Goal: Task Accomplishment & Management: Manage account settings

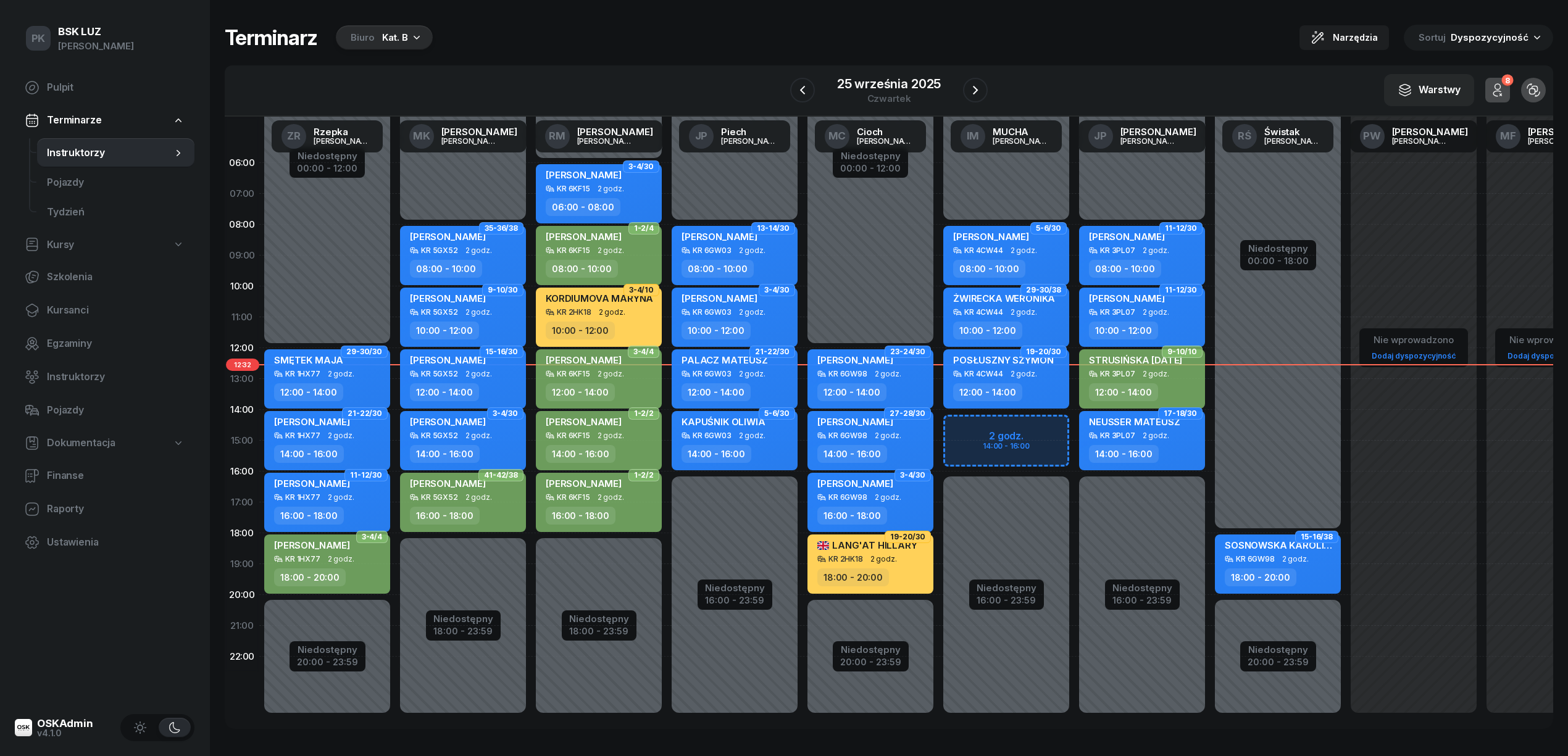
scroll to position [0, 1]
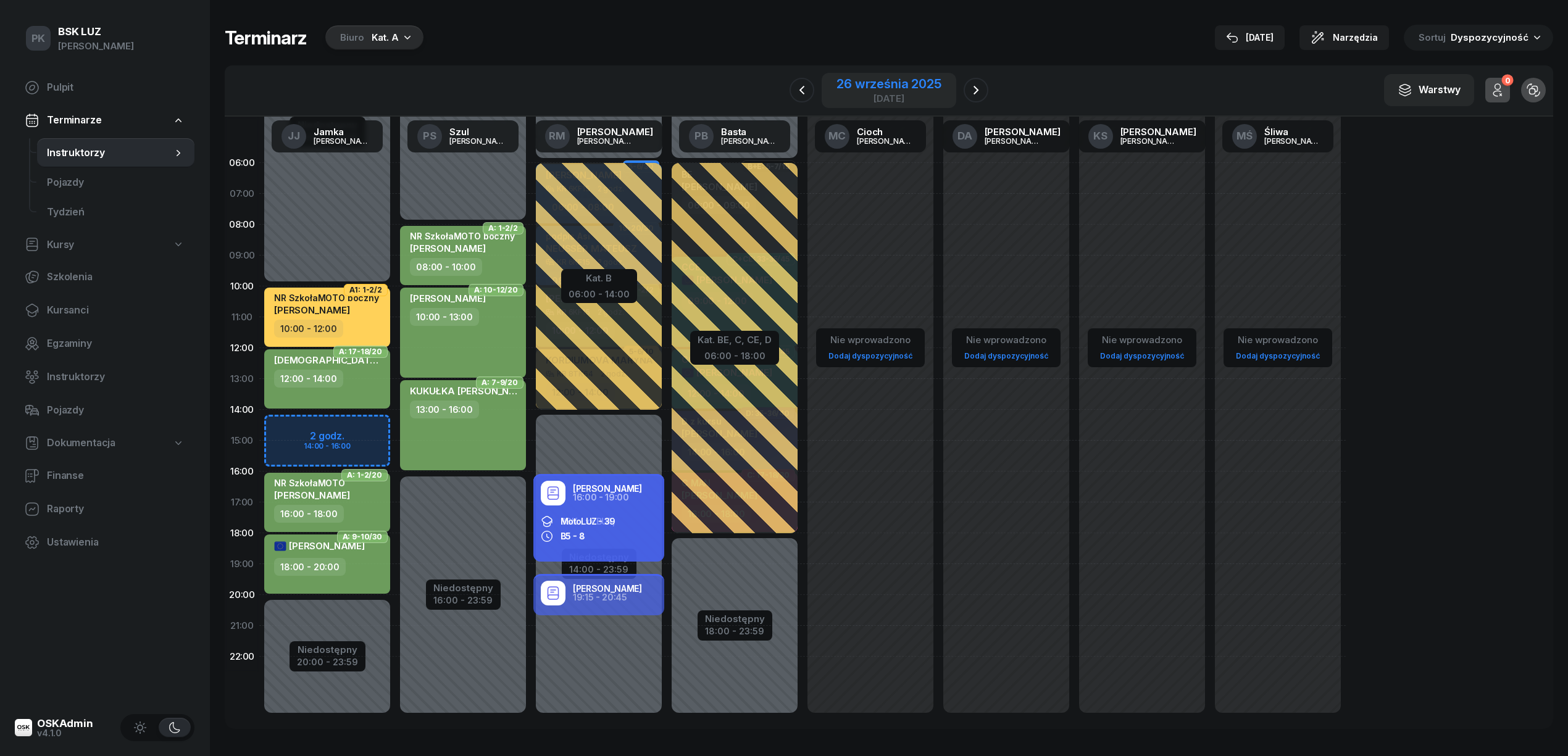
click at [892, 80] on div "26 września 2025" at bounding box center [889, 83] width 104 height 12
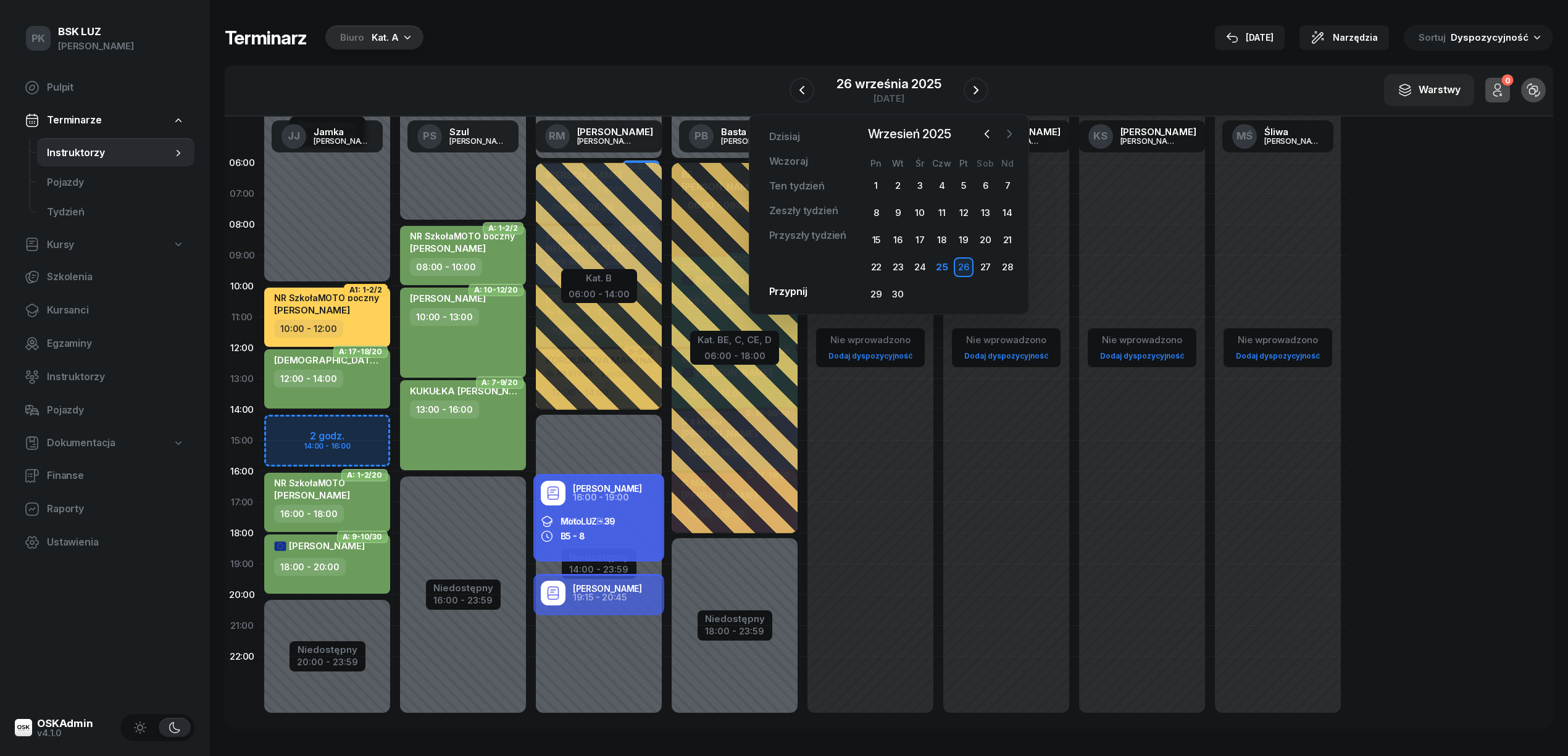
click at [1015, 133] on button "button" at bounding box center [1009, 134] width 18 height 18
click at [968, 211] on div "10" at bounding box center [964, 213] width 20 height 20
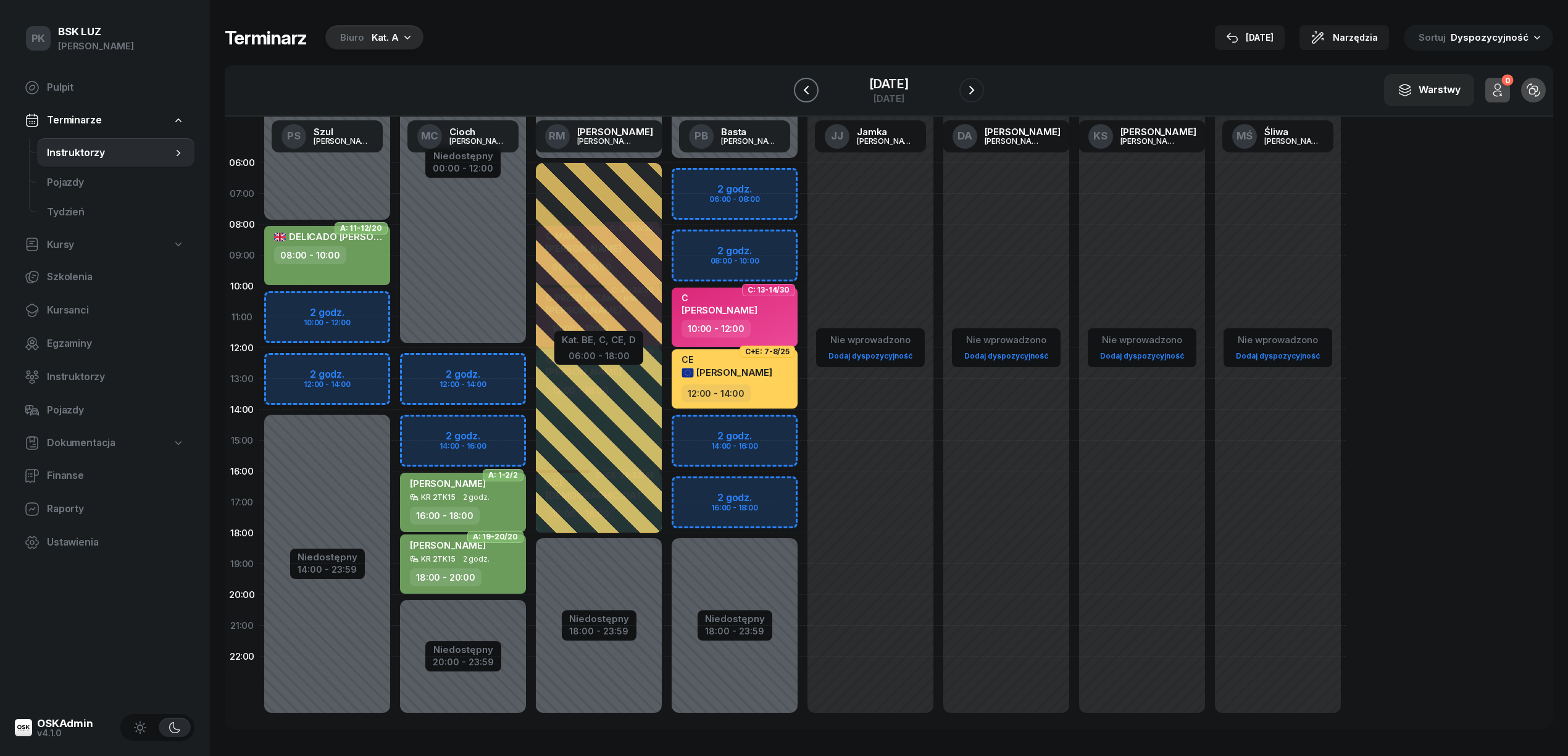
click at [804, 87] on icon "button" at bounding box center [807, 89] width 5 height 8
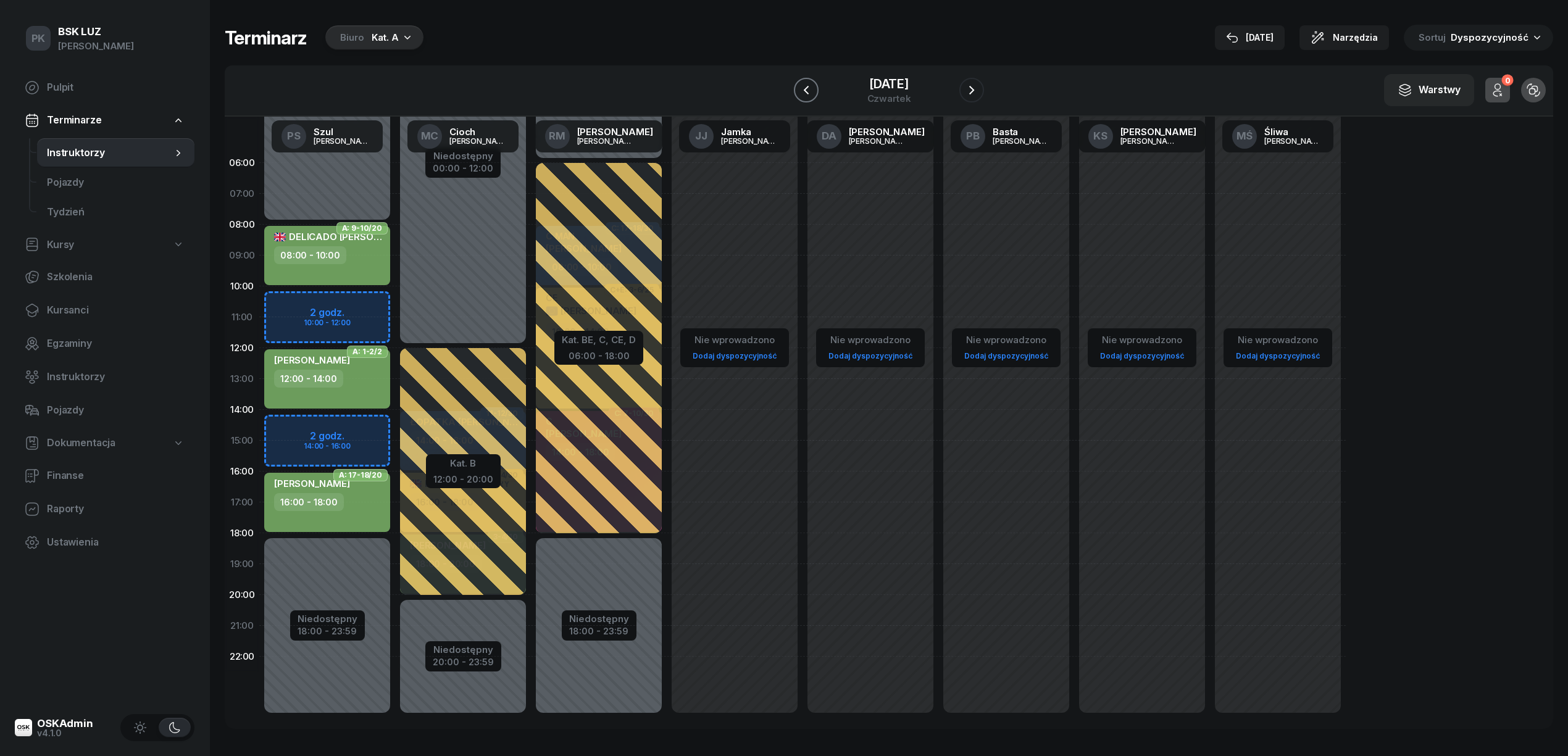
click at [799, 87] on icon "button" at bounding box center [806, 90] width 15 height 15
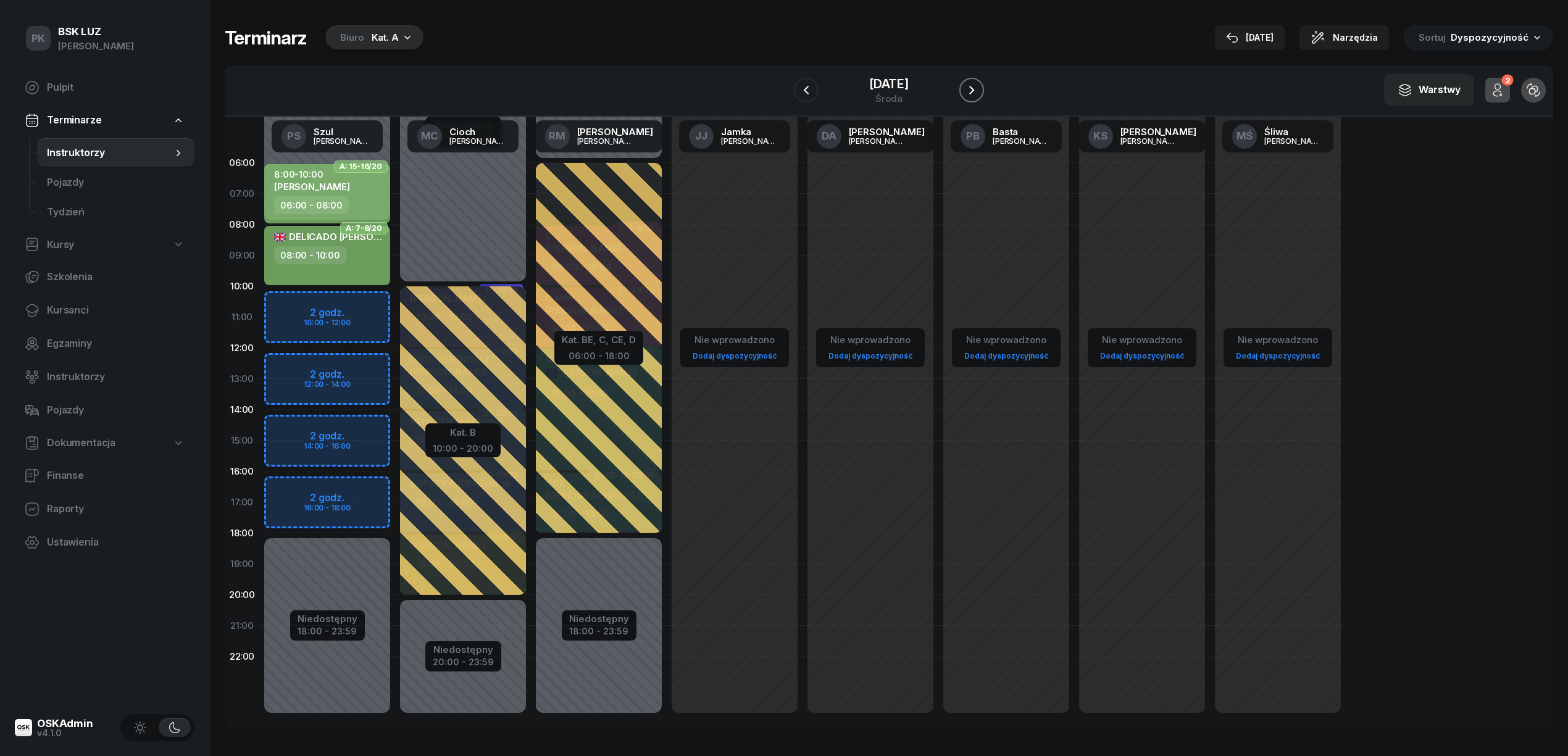
click at [979, 90] on icon "button" at bounding box center [972, 90] width 15 height 15
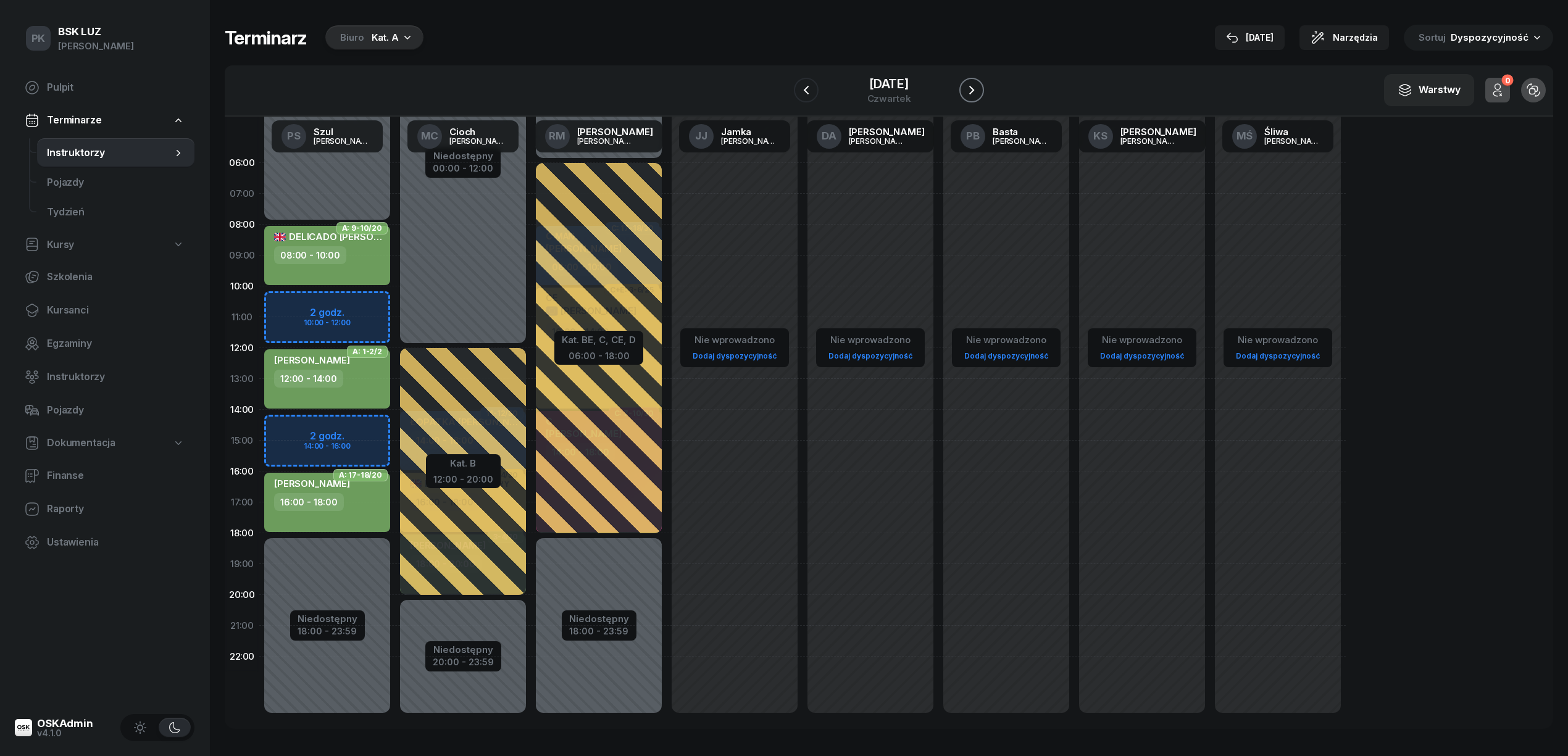
click at [979, 90] on icon "button" at bounding box center [972, 90] width 15 height 15
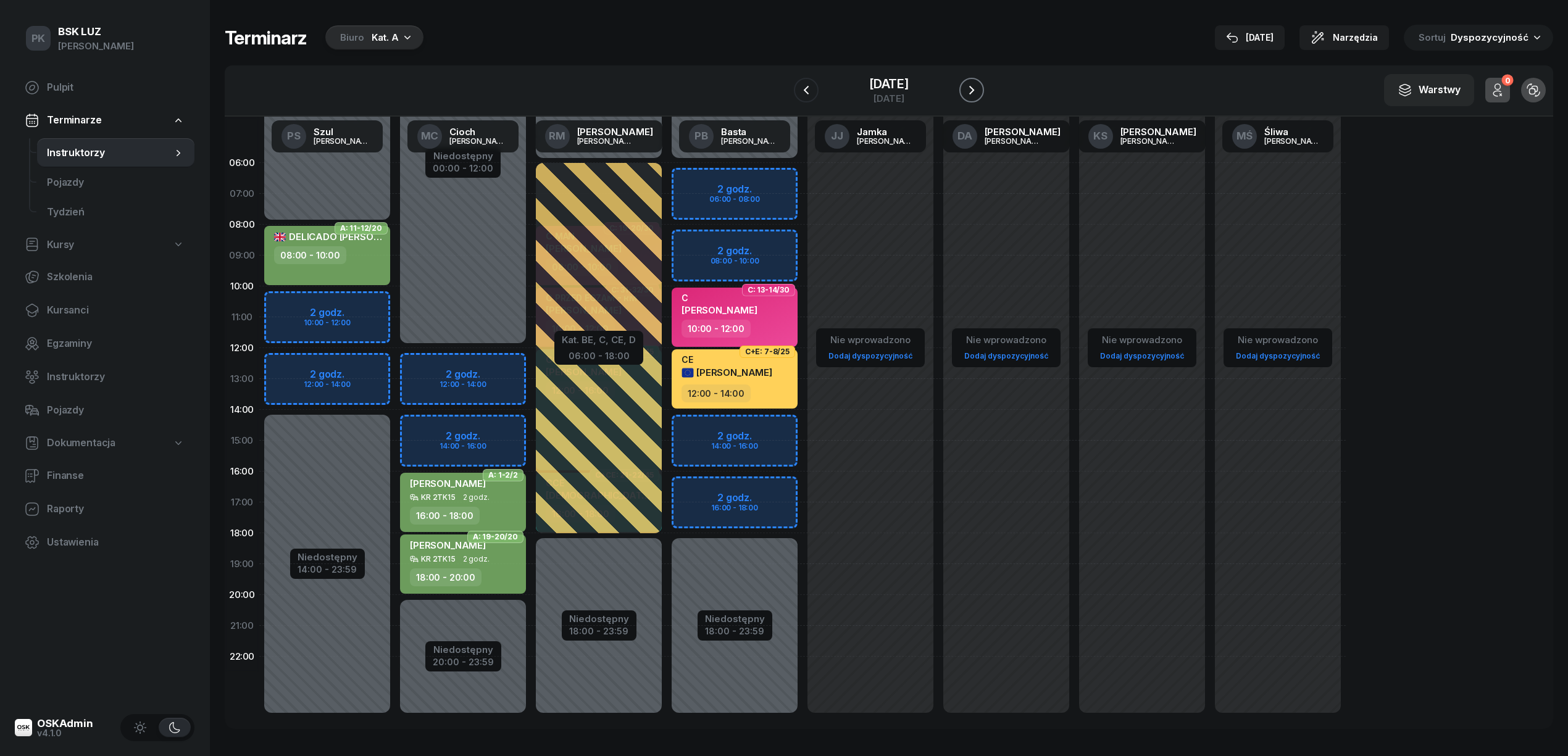
click at [974, 90] on icon "button" at bounding box center [972, 89] width 5 height 8
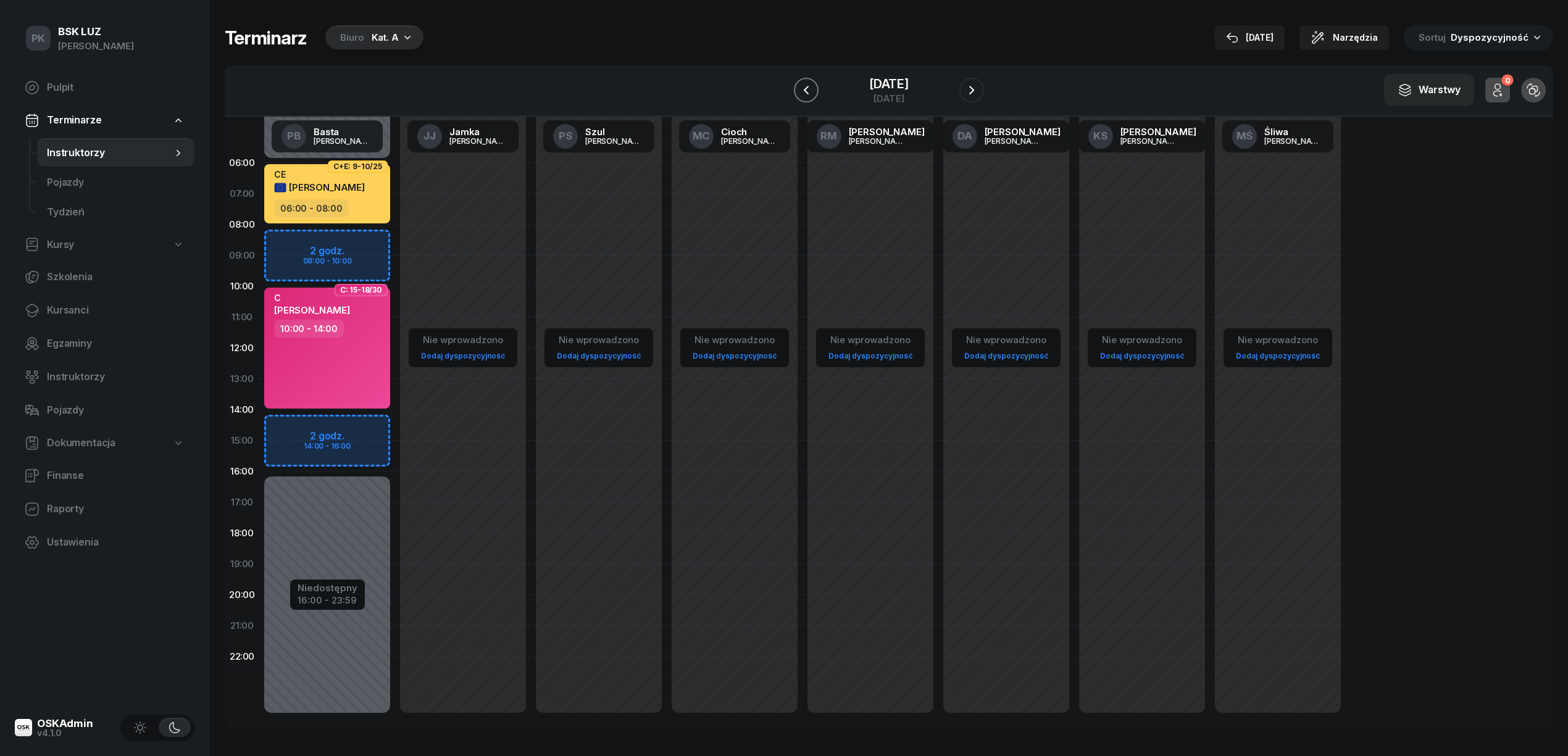
click at [799, 91] on icon "button" at bounding box center [806, 90] width 15 height 15
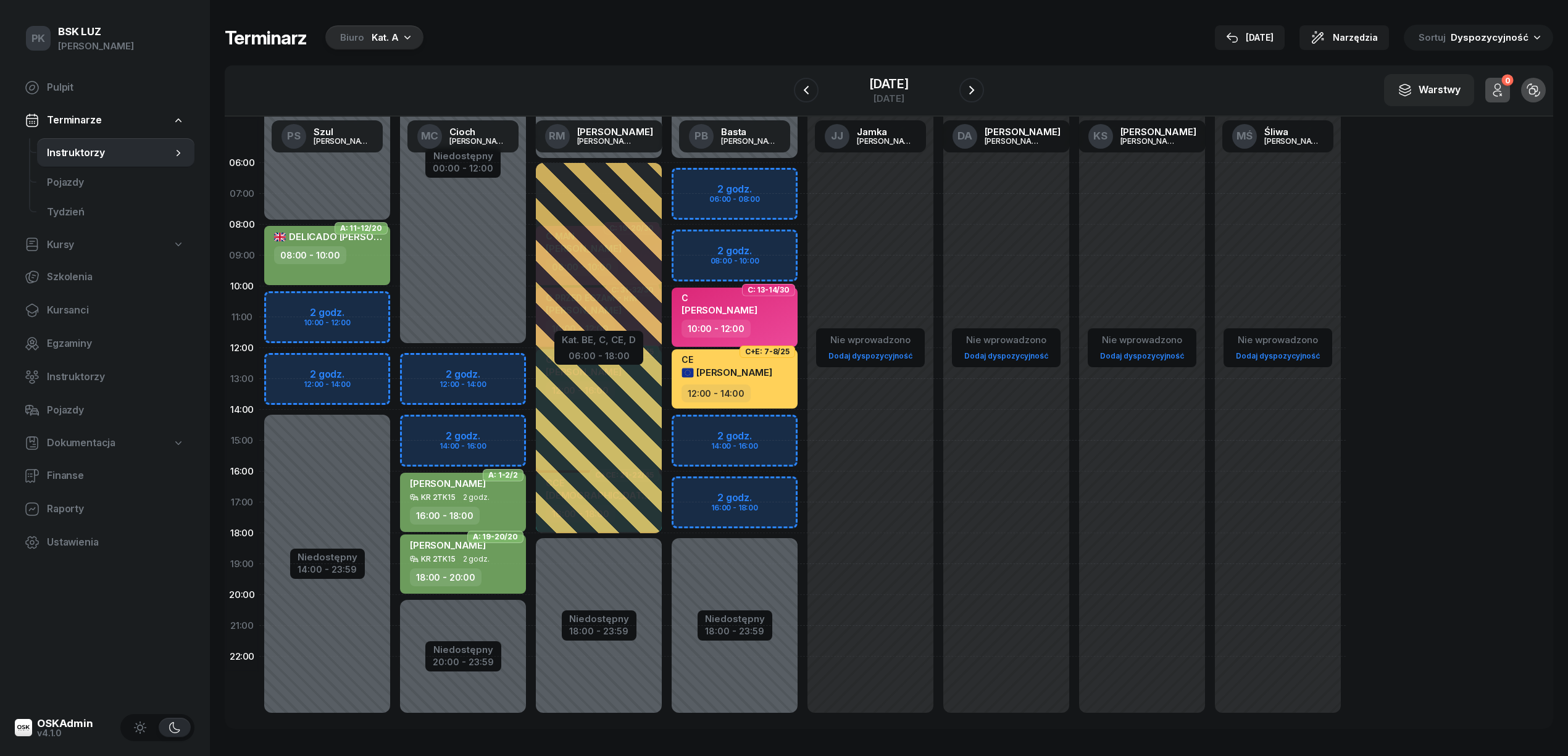
click at [347, 267] on div "DELICADO [PERSON_NAME] 08:00 - 10:00" at bounding box center [327, 255] width 126 height 59
select select "08"
select select "10"
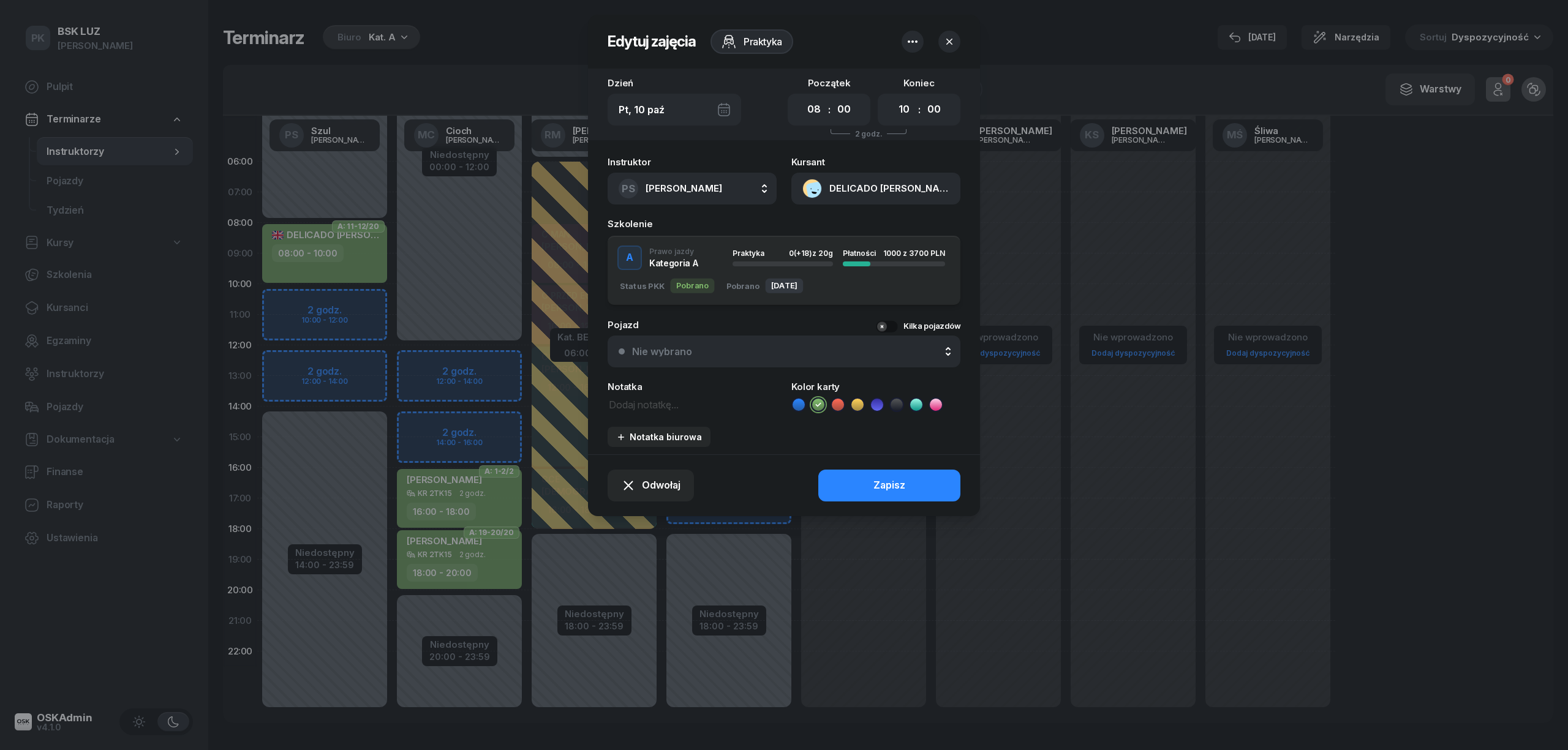
drag, startPoint x: 809, startPoint y: 116, endPoint x: 790, endPoint y: 133, distance: 25.5
click at [809, 115] on select "00 01 02 03 04 05 06 07 08 09 10 11 12 13 14 15 16 17 18 19 20 21 22 23" at bounding box center [814, 109] width 23 height 26
select select "10"
click at [802, 96] on select "00 01 02 03 04 05 06 07 08 09 10 11 12 13 14 15 16 17 18 19 20 21 22 23" at bounding box center [814, 109] width 23 height 26
drag, startPoint x: 906, startPoint y: 98, endPoint x: 908, endPoint y: 116, distance: 18.1
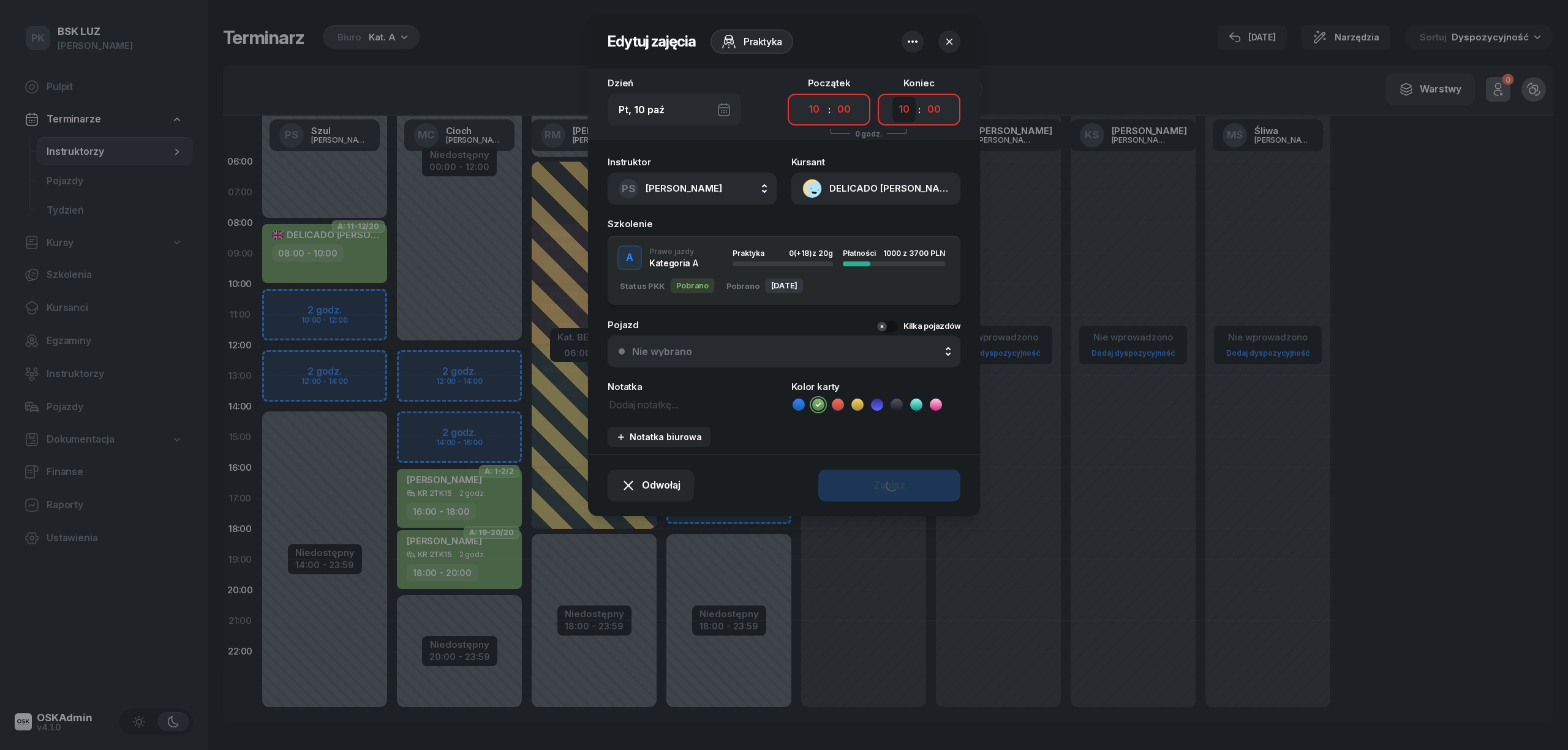
click at [906, 100] on select "00 01 02 03 04 05 06 07 08 09 10 11 12 13 14 15 16 17 18 19 20 21 22 23" at bounding box center [904, 109] width 23 height 26
select select "12"
click at [892, 96] on select "00 01 02 03 04 05 06 07 08 09 10 11 12 13 14 15 16 17 18 19 20 21 22 23" at bounding box center [904, 109] width 23 height 26
click at [926, 481] on button "Zapisz" at bounding box center [889, 485] width 142 height 32
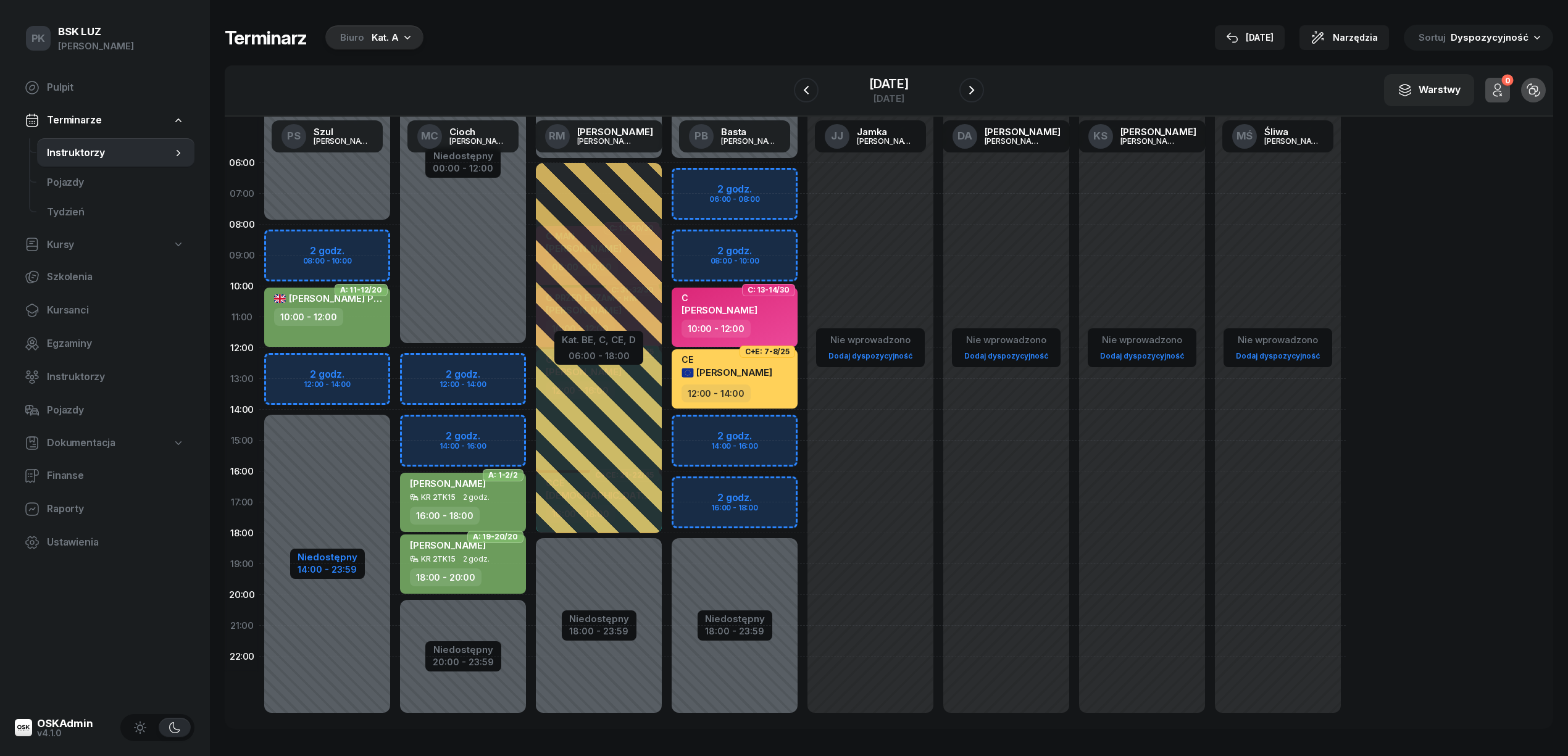
click at [322, 567] on div "14:00 - 23:59" at bounding box center [328, 568] width 60 height 13
select select "08"
select select "14"
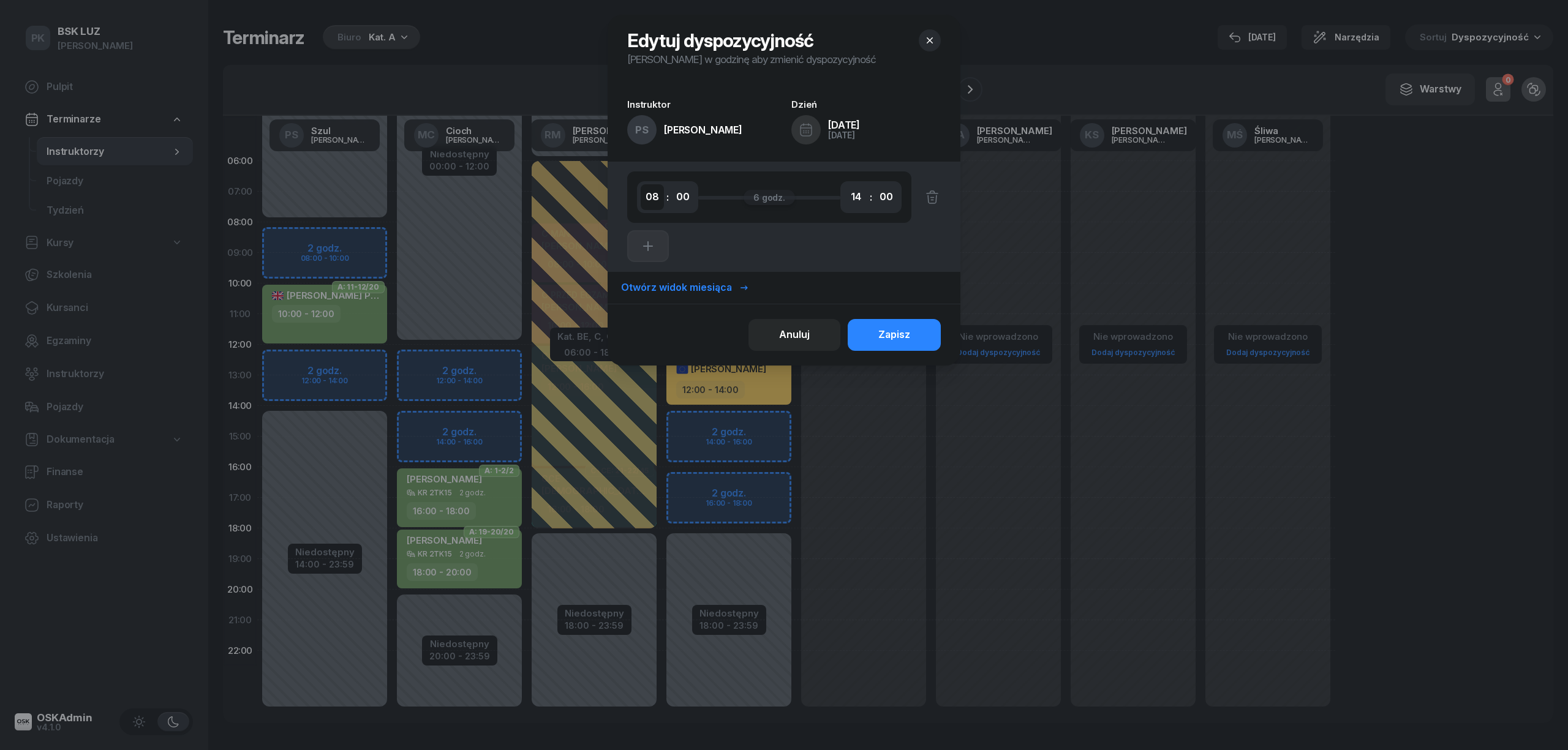
click at [642, 199] on select "00 01 02 03 04 05 06 07 08 09 10 11 12 13 14 15 16 17 18 19 20 21 22 23" at bounding box center [652, 197] width 23 height 26
select select "10"
click at [640, 184] on select "00 01 02 03 04 05 06 07 08 09 10 11 12 13 14 15 16 17 18 19 20 21 22 23" at bounding box center [652, 197] width 23 height 26
click at [899, 331] on div "Zapisz" at bounding box center [894, 335] width 32 height 16
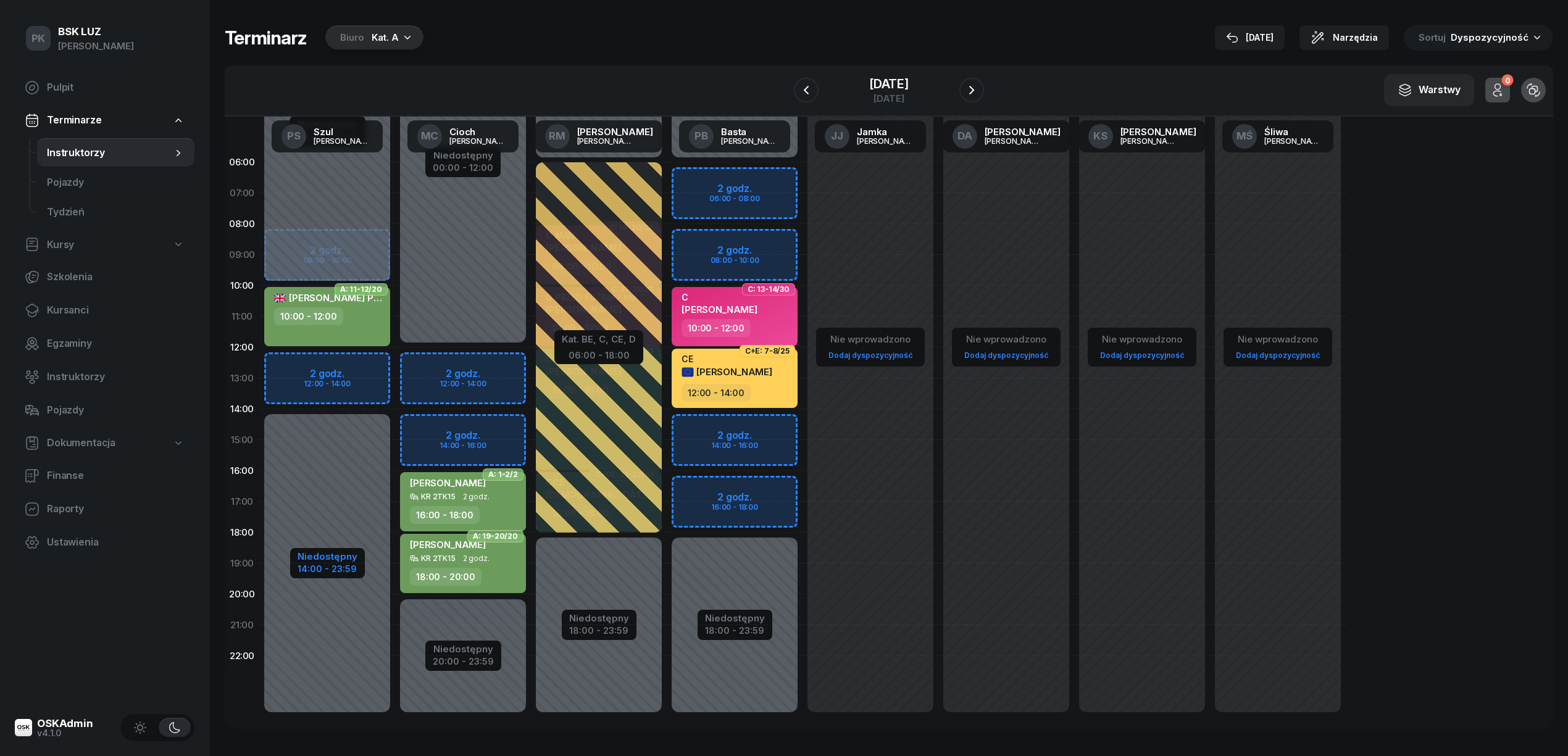
click at [321, 561] on div "14:00 - 23:59" at bounding box center [328, 567] width 60 height 13
select select "10"
select select "14"
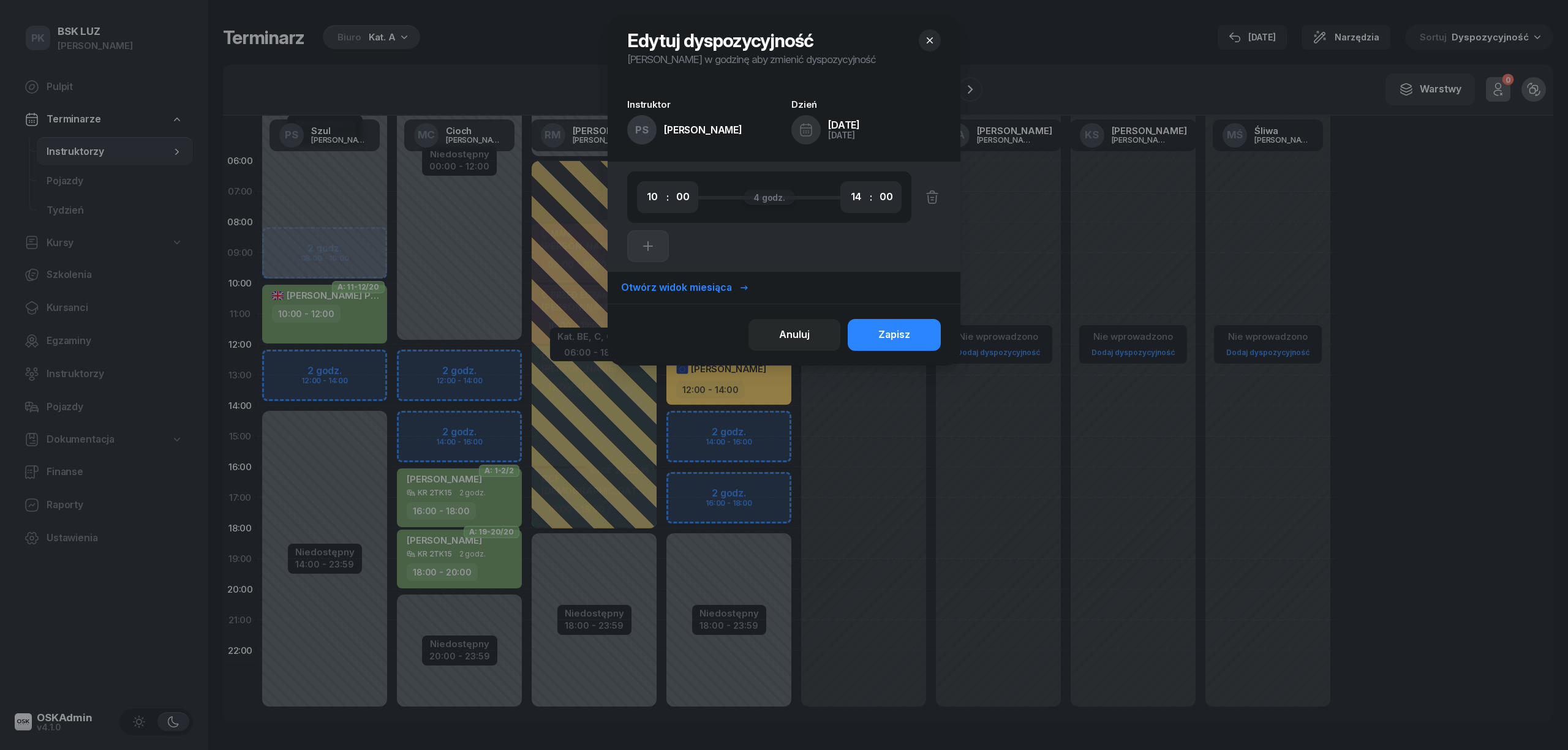
click at [814, 334] on button "Anuluj" at bounding box center [794, 335] width 92 height 32
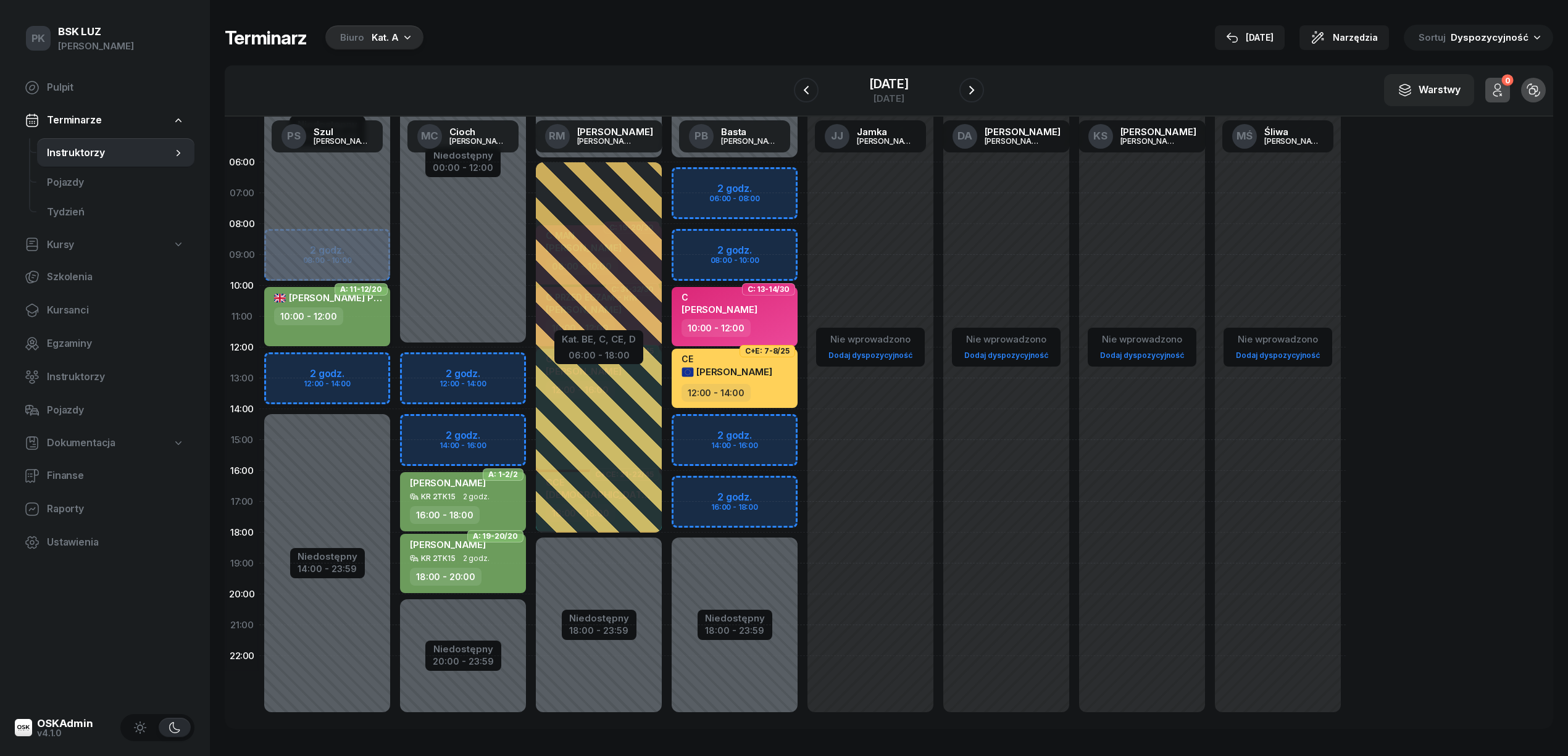
click at [327, 320] on div "10:00 - 12:00" at bounding box center [309, 316] width 69 height 18
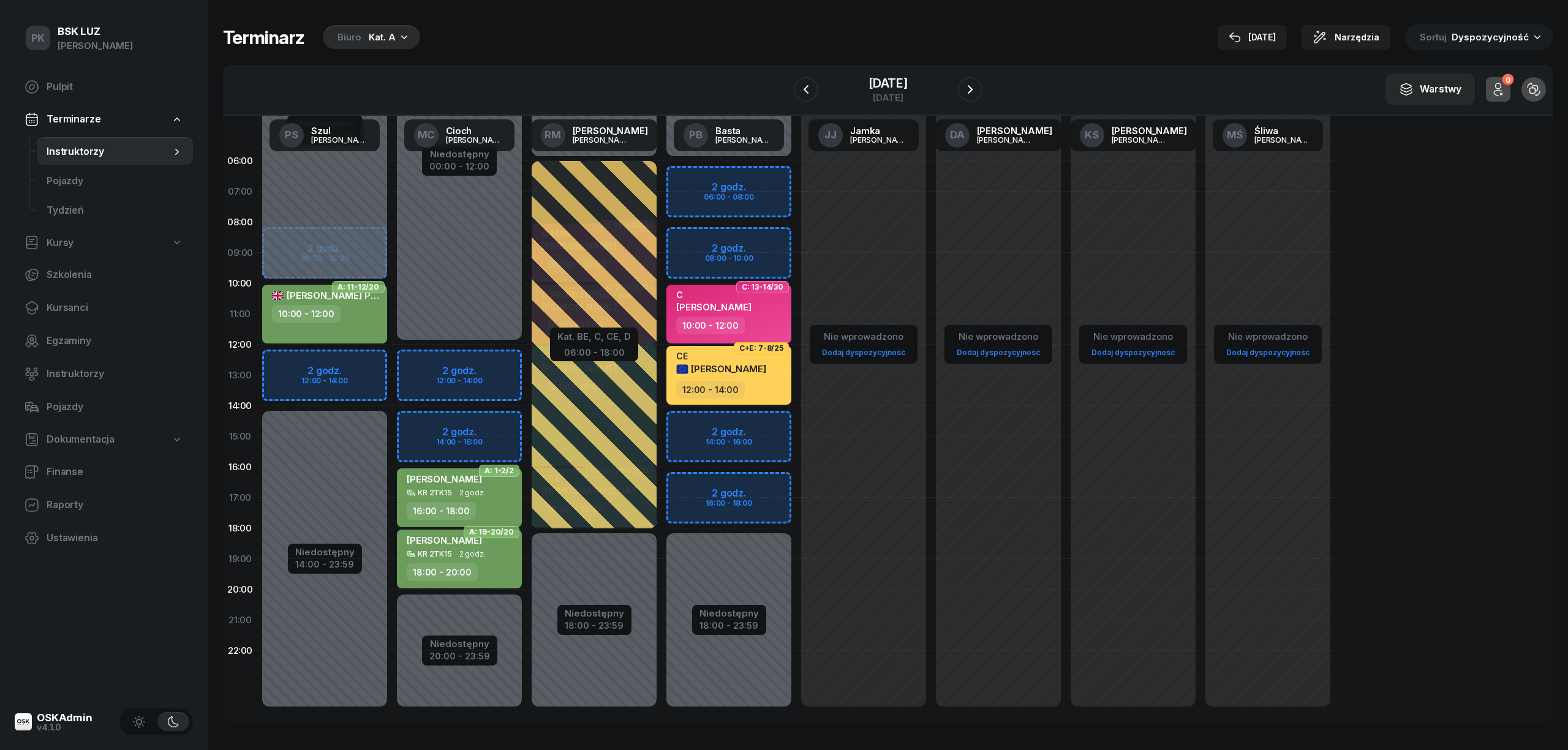
select select "10"
select select "12"
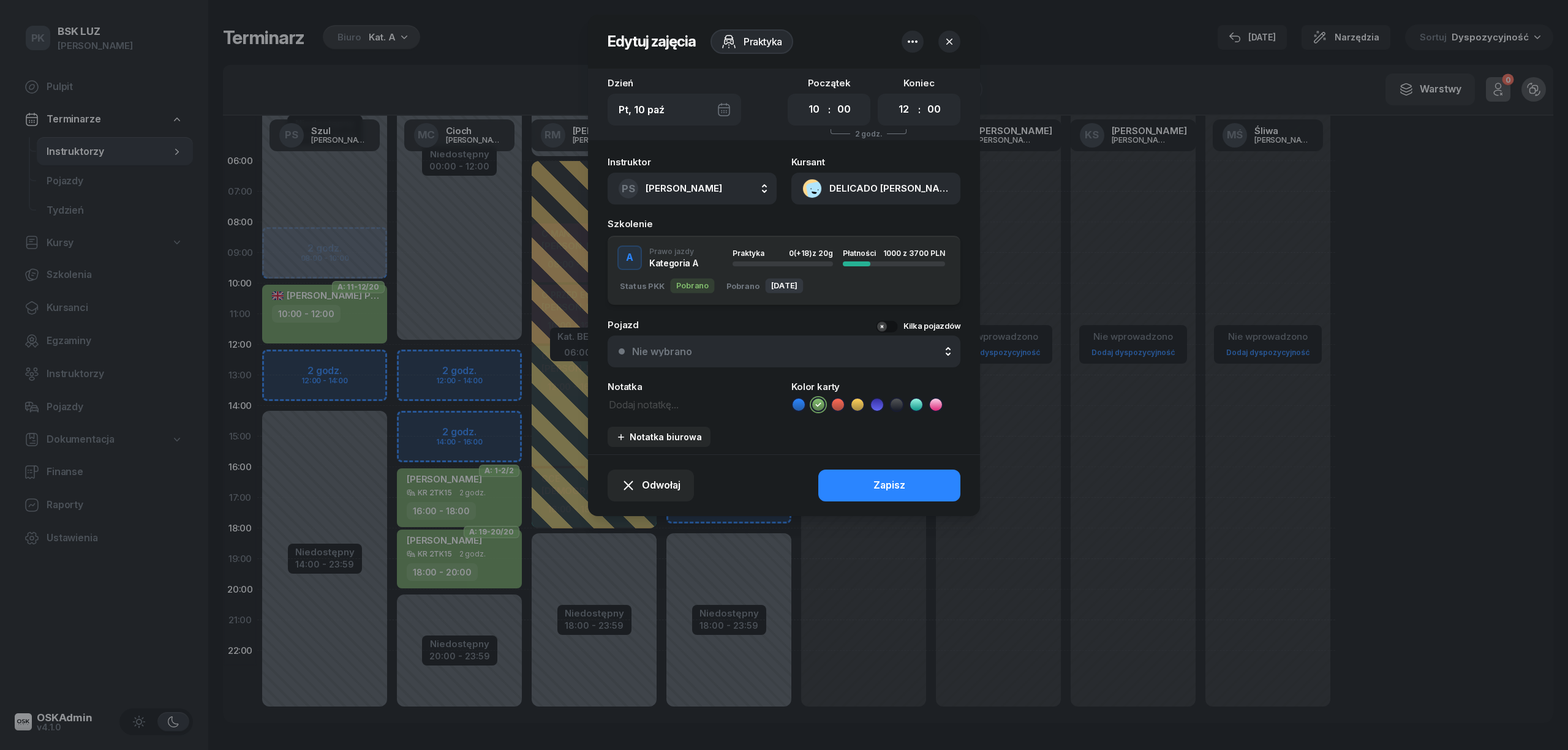
click at [684, 191] on span "[PERSON_NAME]" at bounding box center [684, 188] width 76 height 12
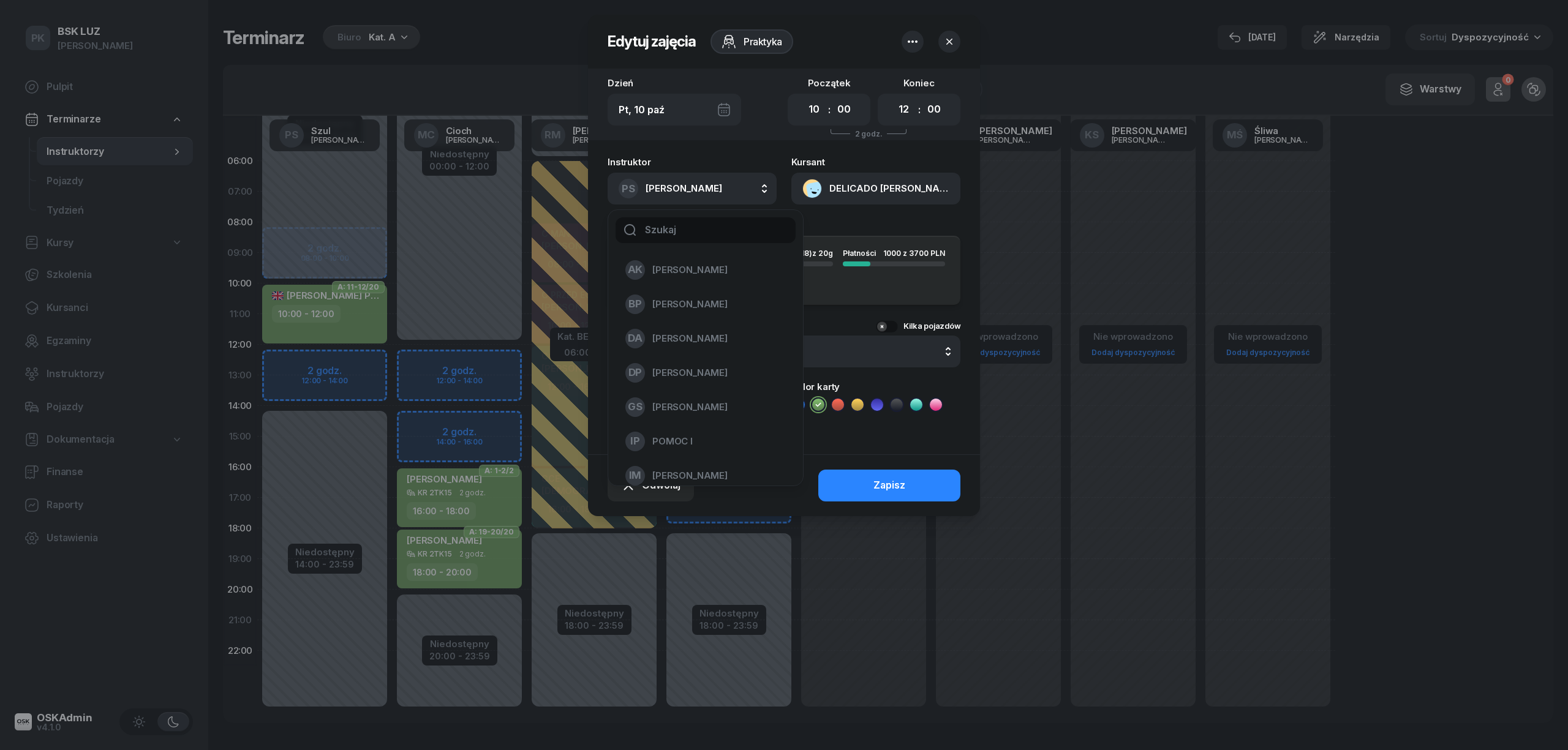
click at [697, 229] on input "text" at bounding box center [706, 230] width 180 height 26
type input "cioch"
click at [718, 278] on div "MC Cioch Mateusz" at bounding box center [698, 270] width 146 height 19
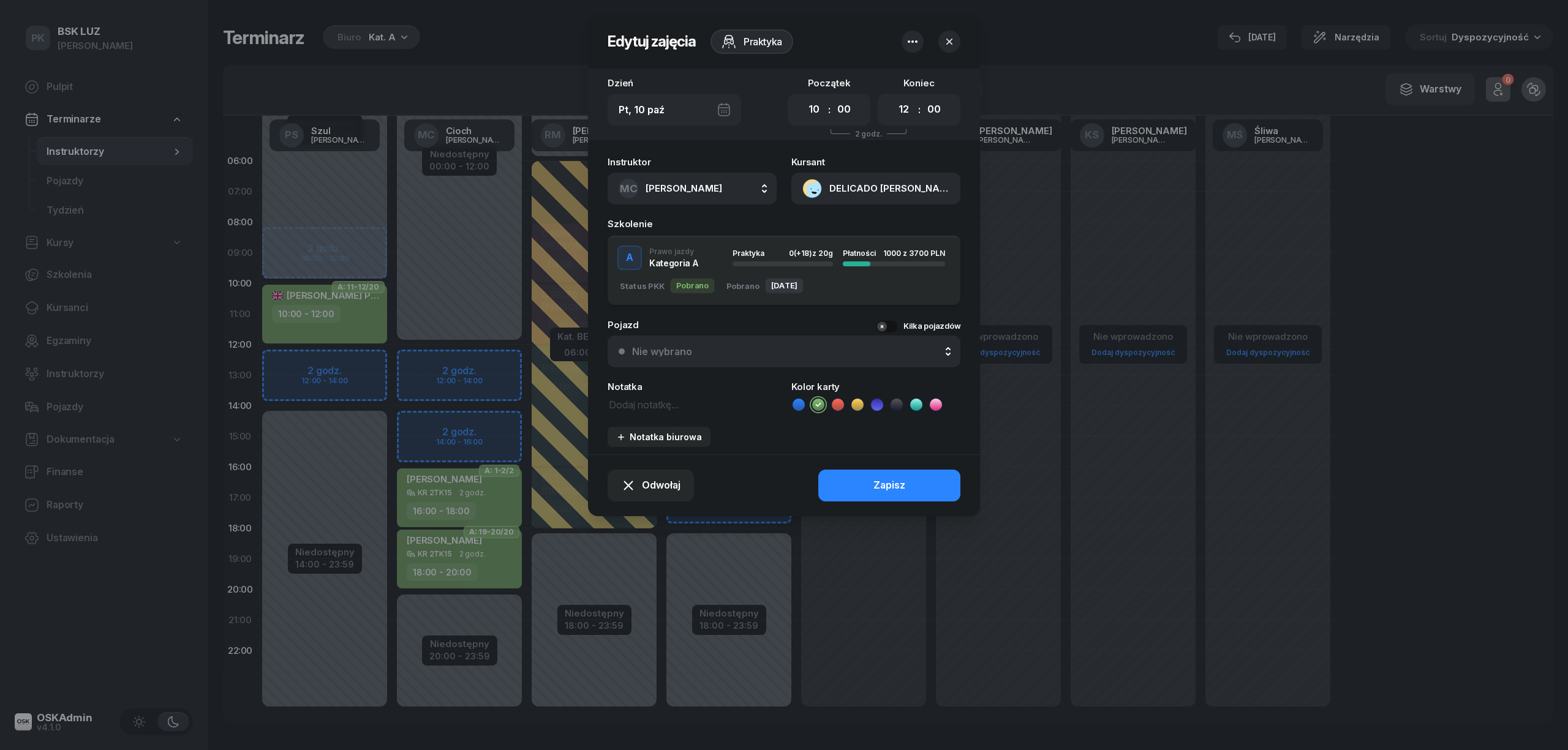
click at [854, 464] on div "Odwołaj Zapisz" at bounding box center [783, 485] width 392 height 62
click at [861, 483] on button "Zapisz" at bounding box center [889, 485] width 142 height 32
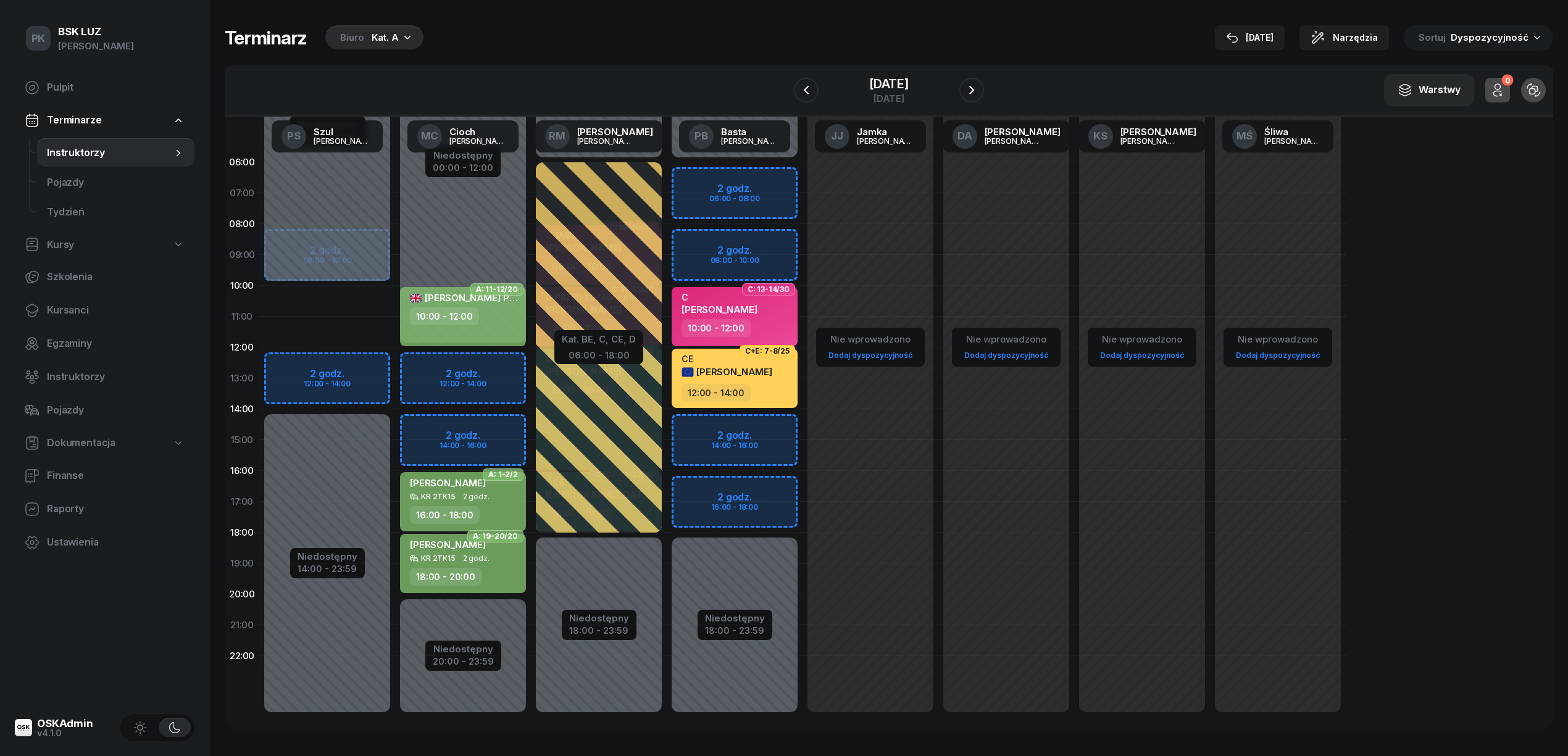
click at [426, 326] on div "ANTÓNIO DELICADO PINHO 10:00 - 12:00" at bounding box center [463, 316] width 126 height 59
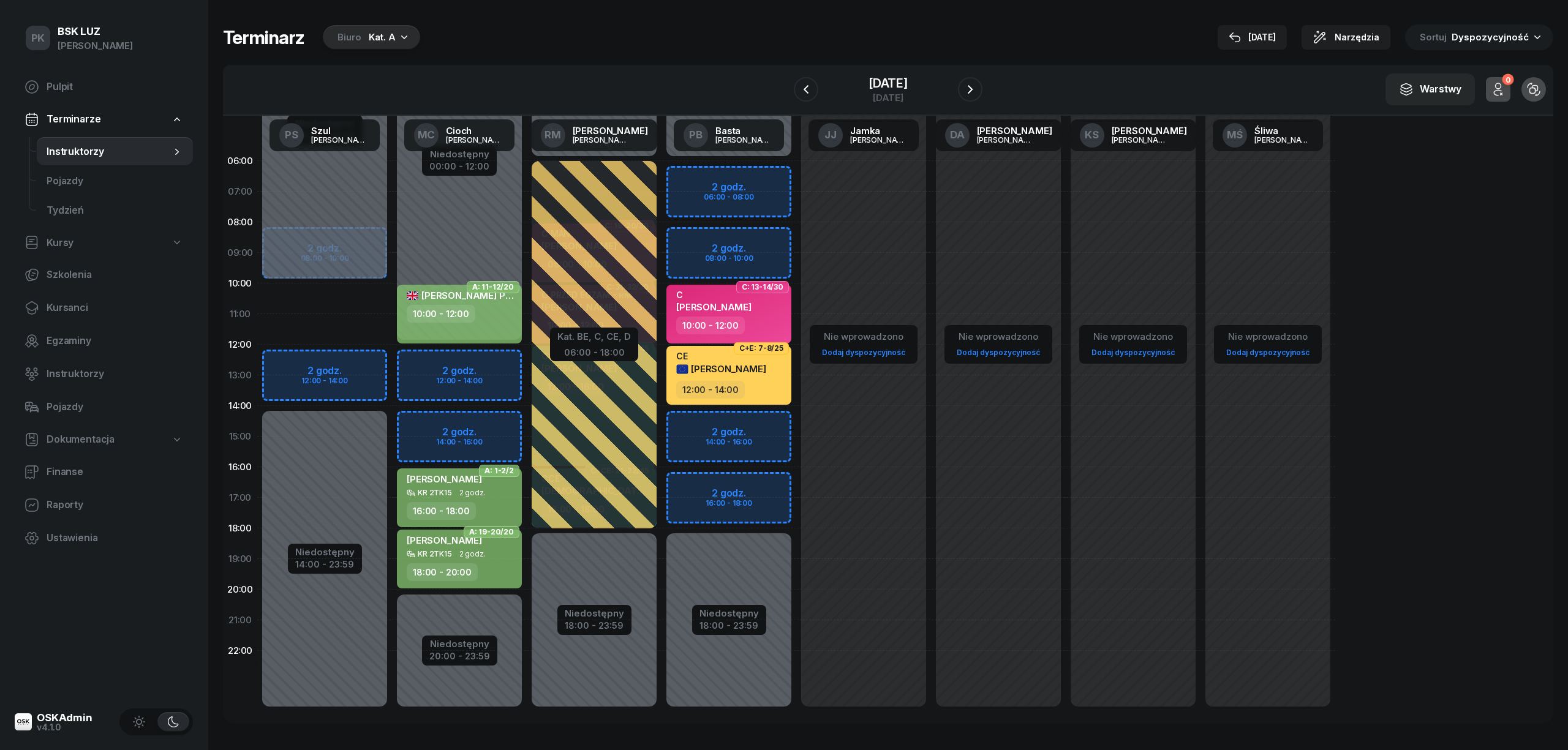
select select "10"
select select "12"
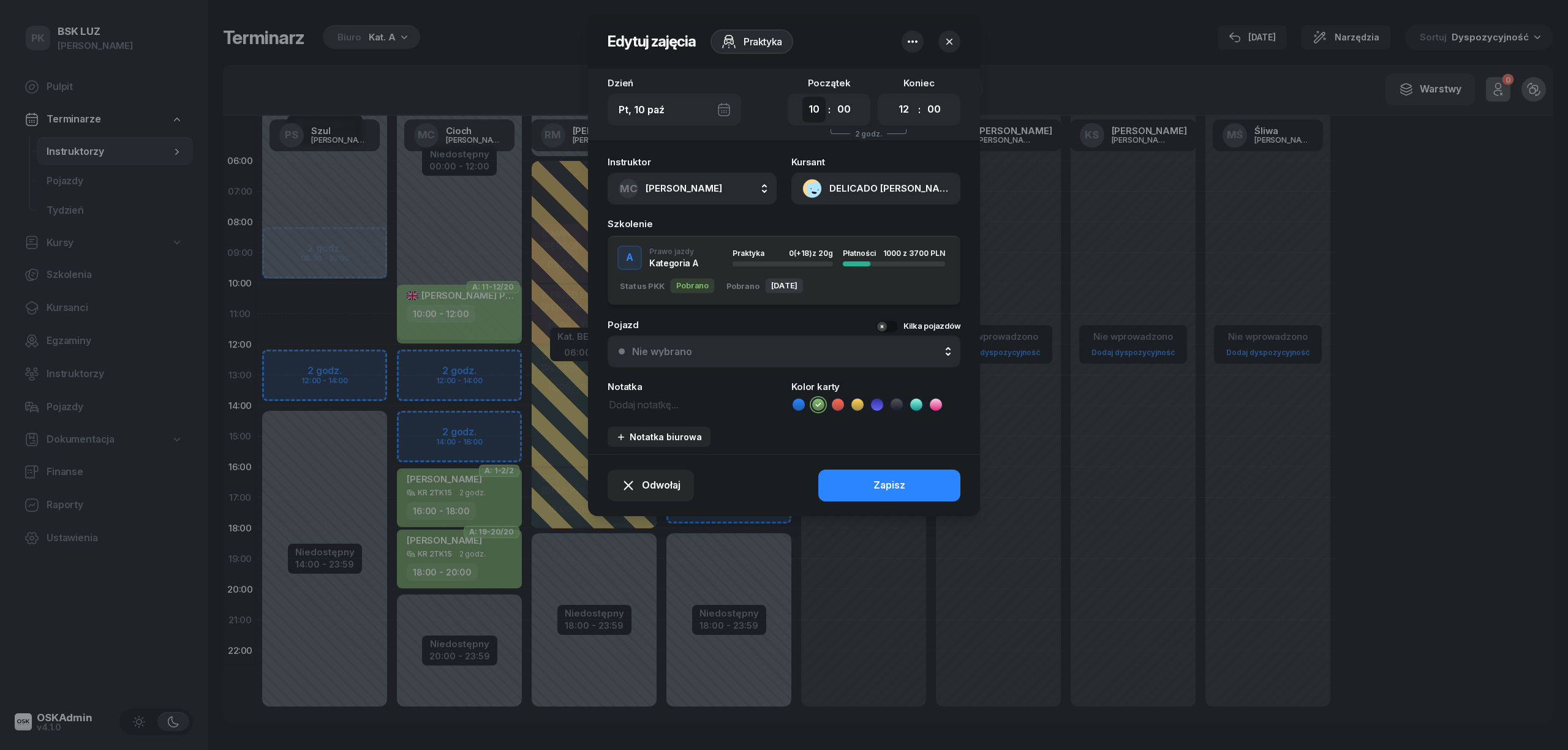
click at [816, 116] on select "00 01 02 03 04 05 06 07 08 09 10 11 12 13 14 15 16 17 18 19 20 21 22 23" at bounding box center [814, 109] width 23 height 26
select select "12"
click at [802, 96] on select "00 01 02 03 04 05 06 07 08 09 10 11 12 13 14 15 16 17 18 19 20 21 22 23" at bounding box center [814, 109] width 23 height 26
click at [895, 113] on select "00 01 02 03 04 05 06 07 08 09 10 11 12 13 14 15 16 17 18 19 20 21 22 23" at bounding box center [904, 109] width 23 height 26
select select "14"
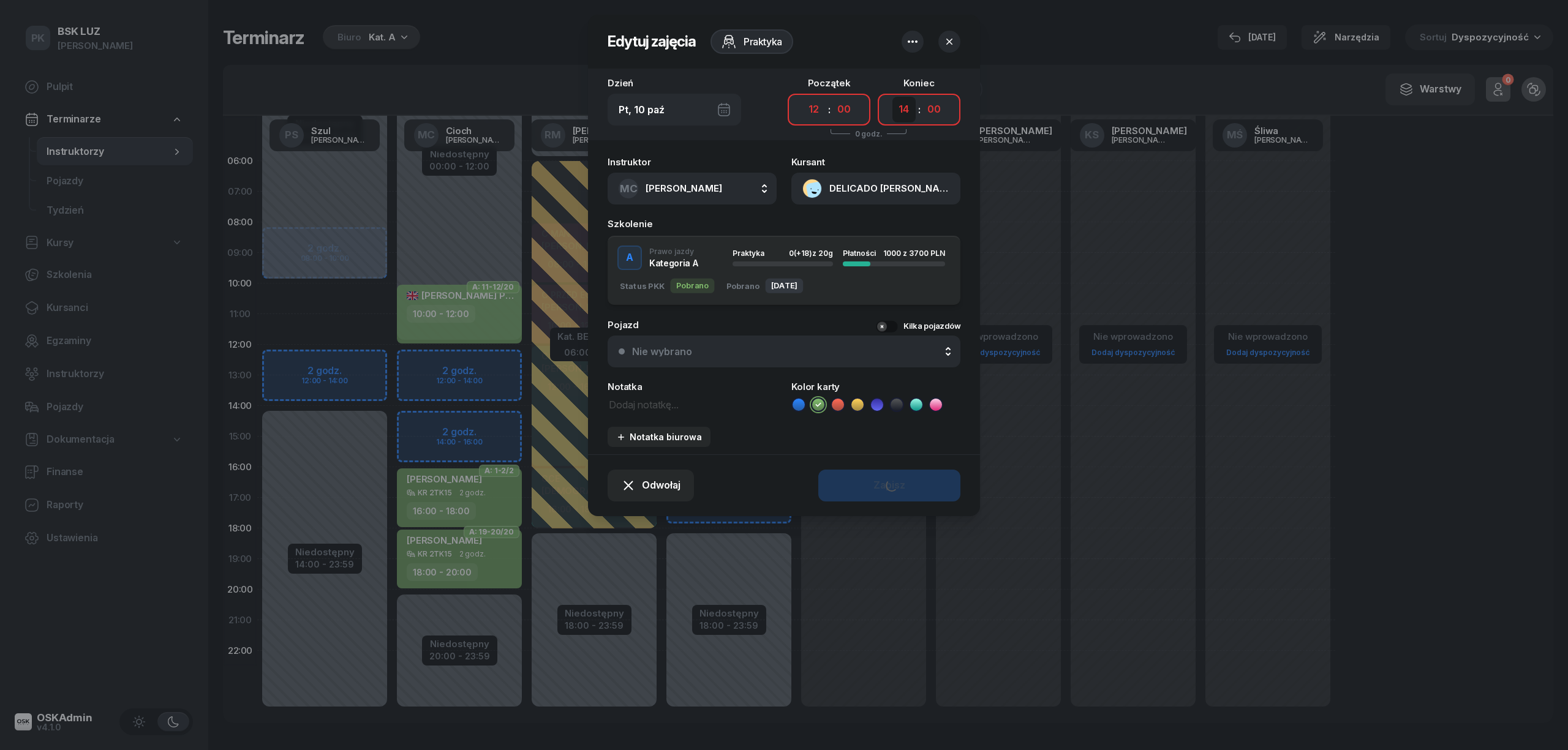
click at [892, 96] on select "00 01 02 03 04 05 06 07 08 09 10 11 12 13 14 15 16 17 18 19 20 21 22 23" at bounding box center [904, 109] width 23 height 26
click at [835, 482] on button "Zapisz" at bounding box center [889, 485] width 142 height 32
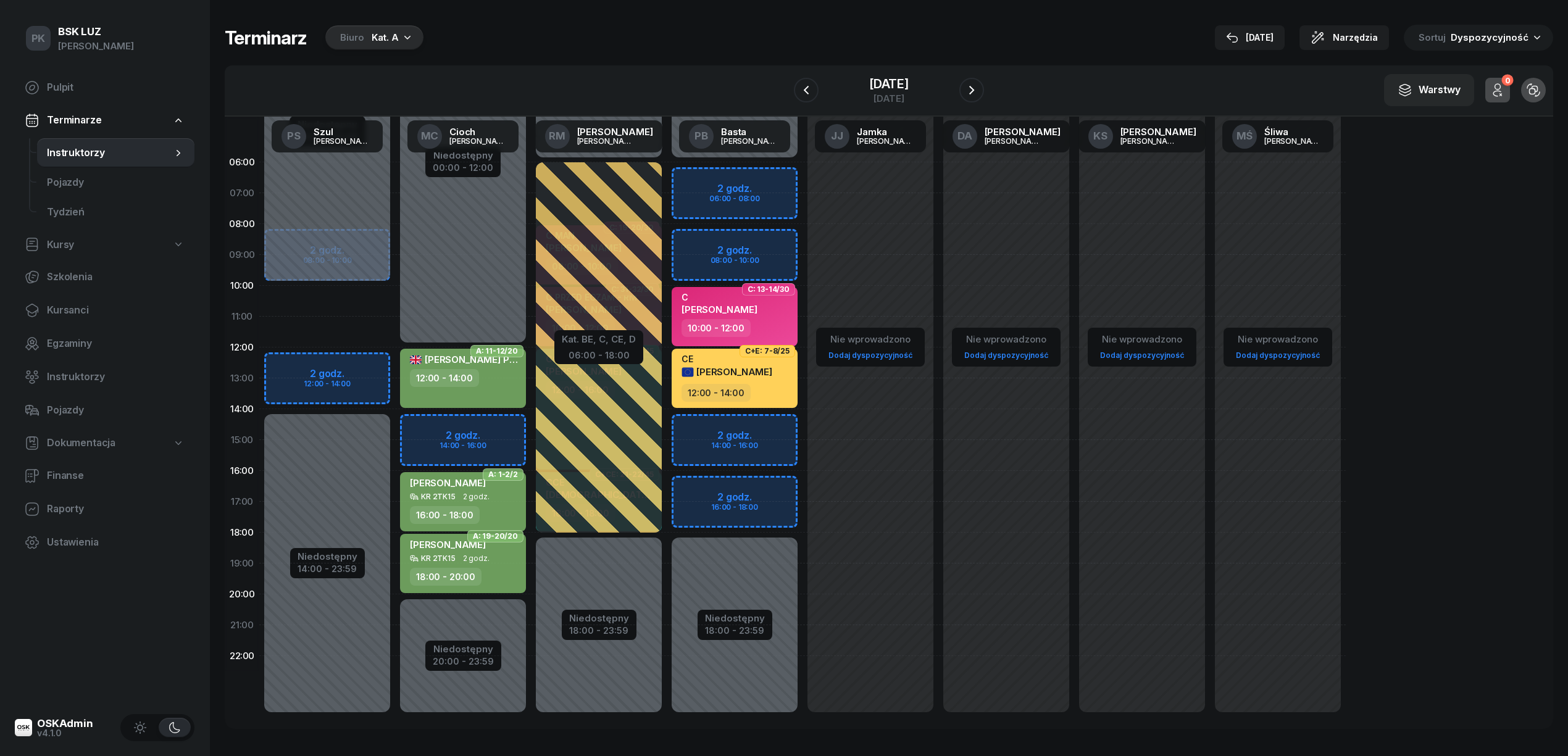
click at [369, 397] on div "2 godz. 08:00 - 10:00 2 godz. 12:00 - 14:00 Niedostępny 00:00 - 10:00 Niedostęp…" at bounding box center [327, 440] width 136 height 586
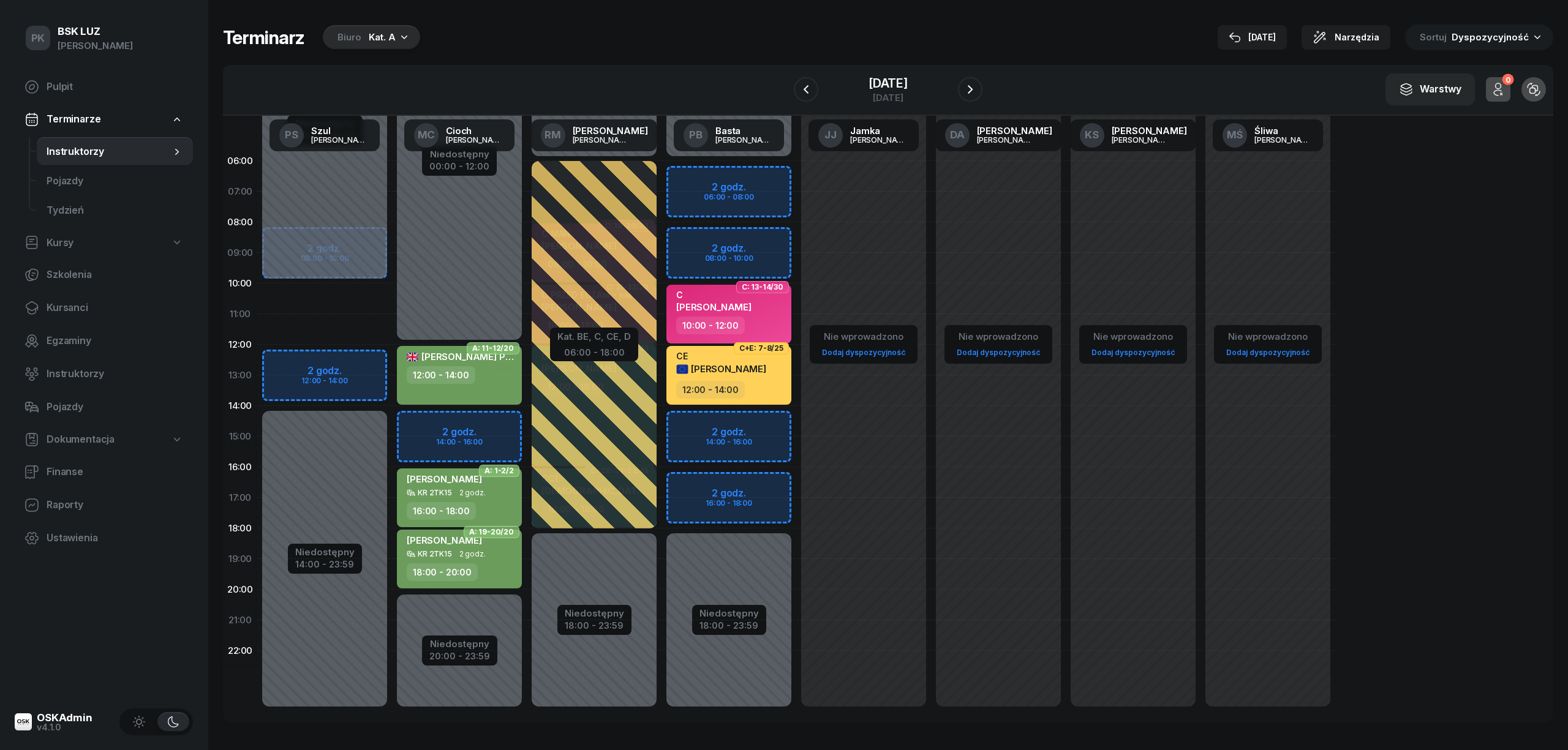
select select "13"
select select "15"
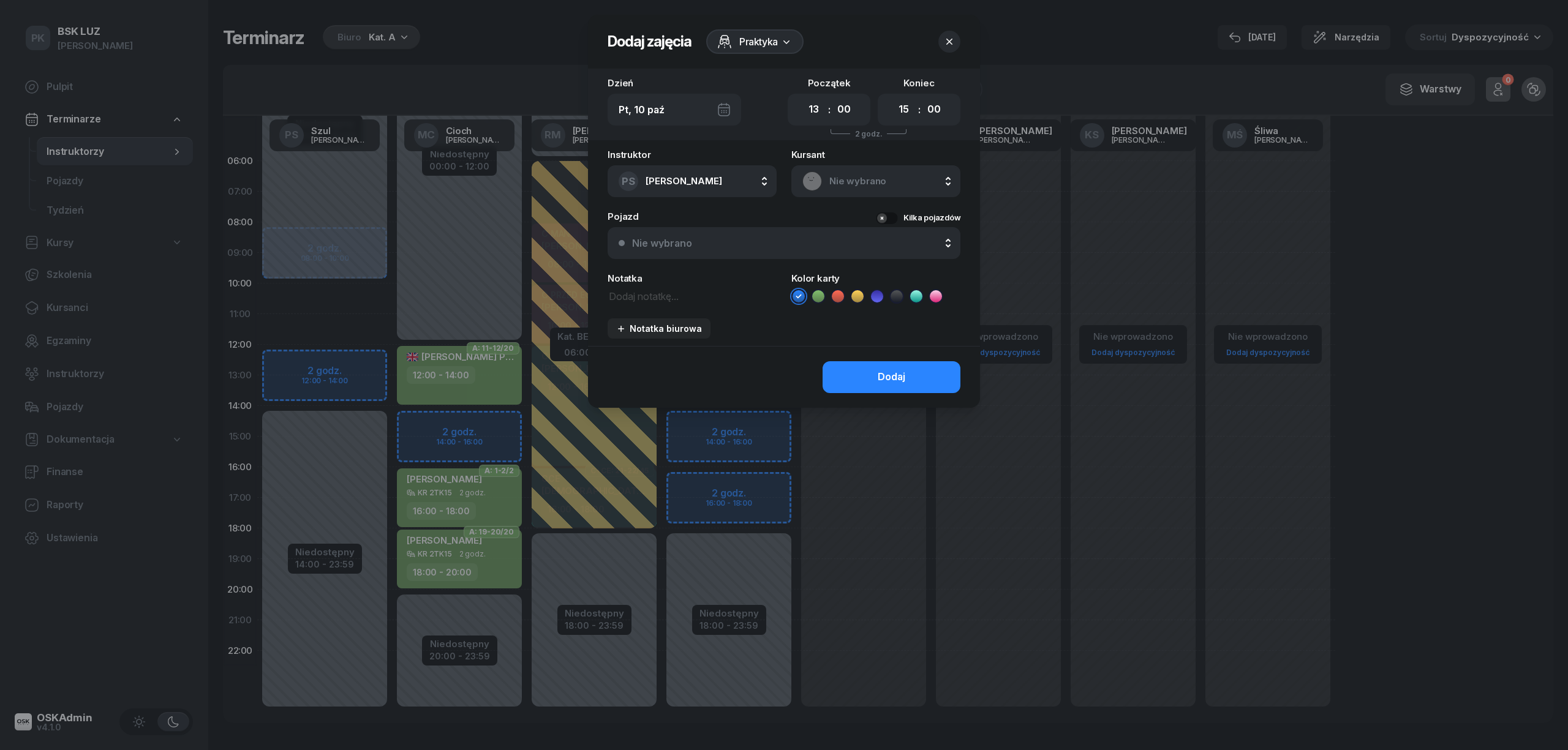
click at [948, 47] on icon "button" at bounding box center [949, 41] width 12 height 12
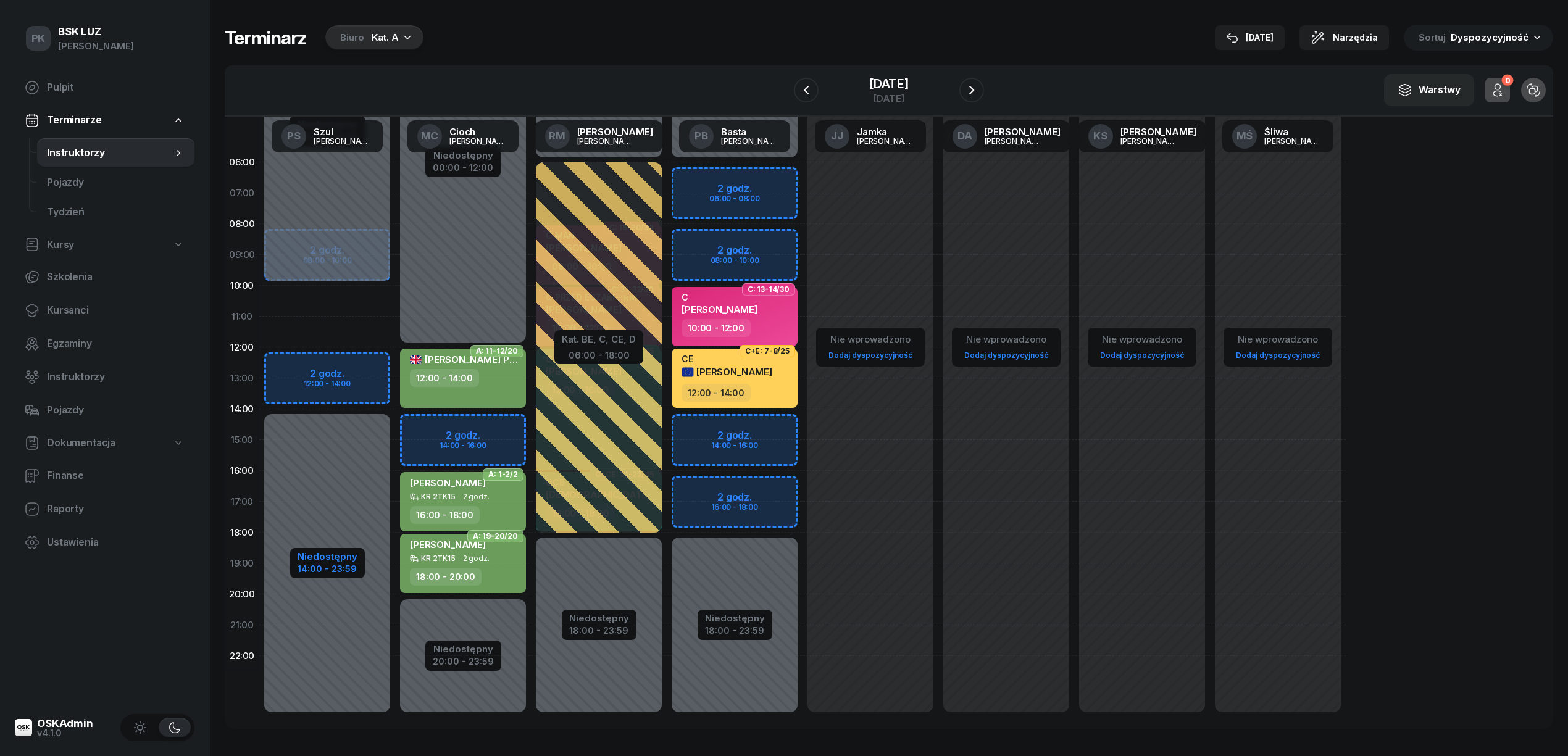
click at [349, 554] on div "Niedostępny" at bounding box center [328, 556] width 60 height 9
select select "10"
select select "14"
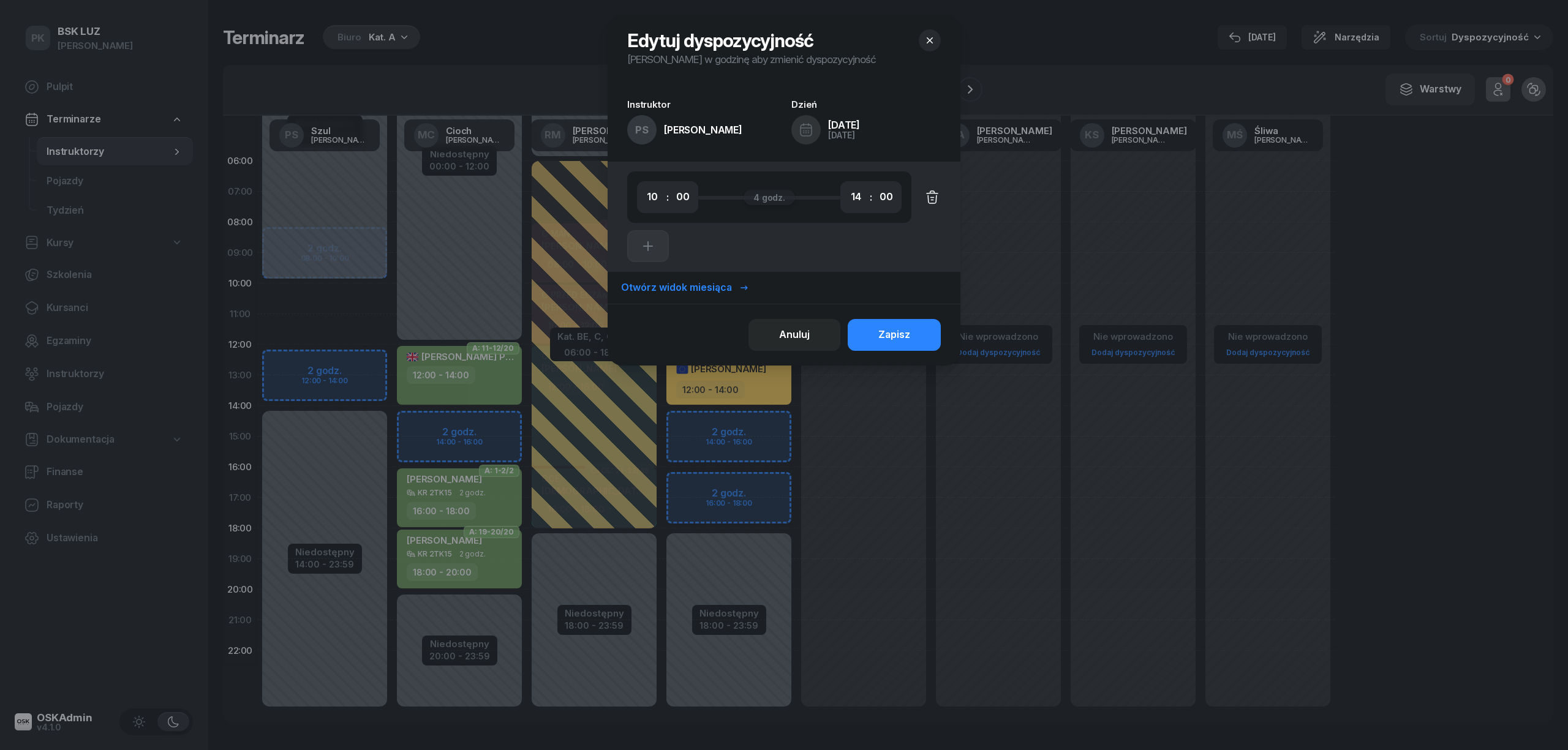
click at [931, 199] on icon "button" at bounding box center [932, 197] width 15 height 15
click at [875, 340] on button "Zapisz" at bounding box center [894, 335] width 93 height 32
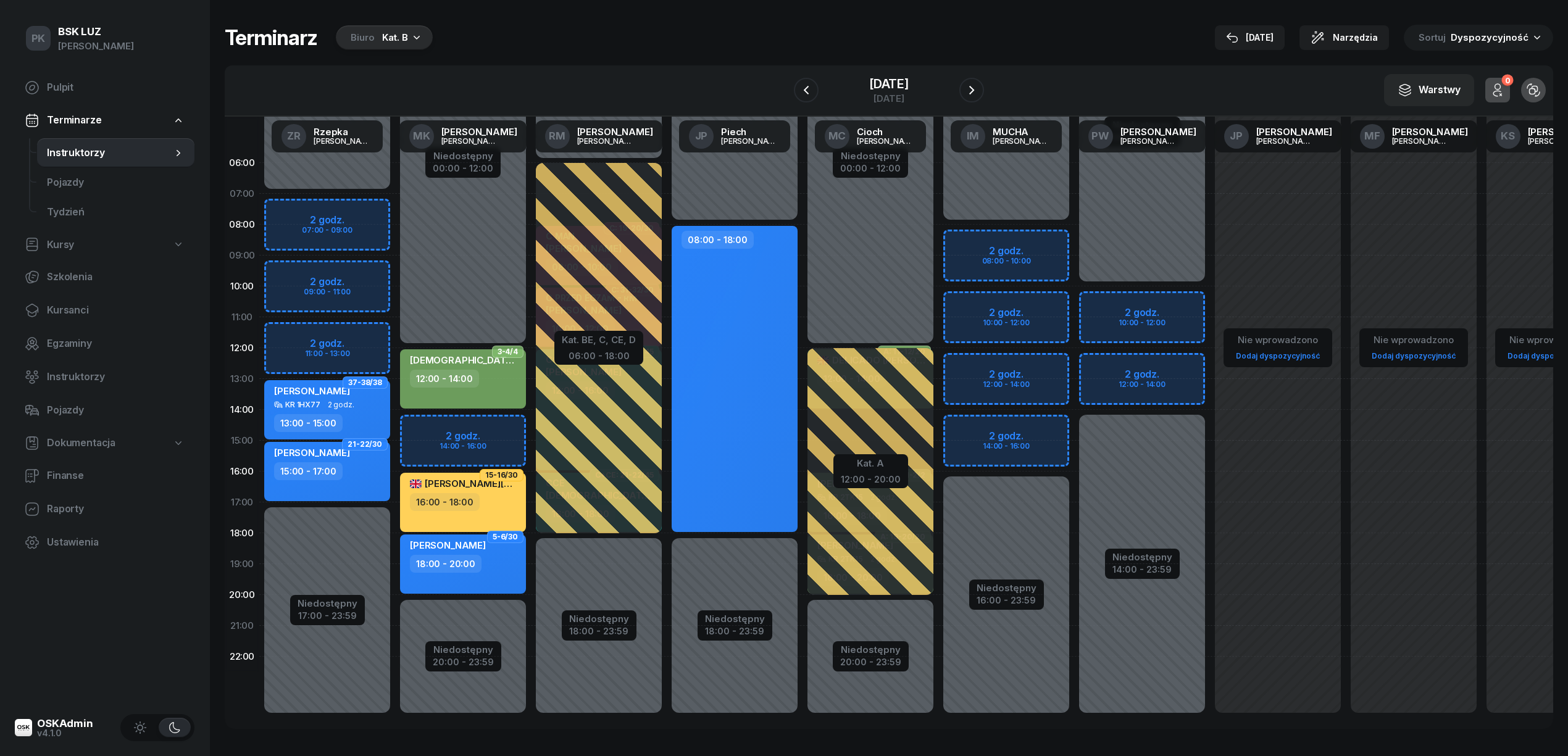
click at [404, 40] on div "Biuro Kat. B" at bounding box center [384, 38] width 97 height 25
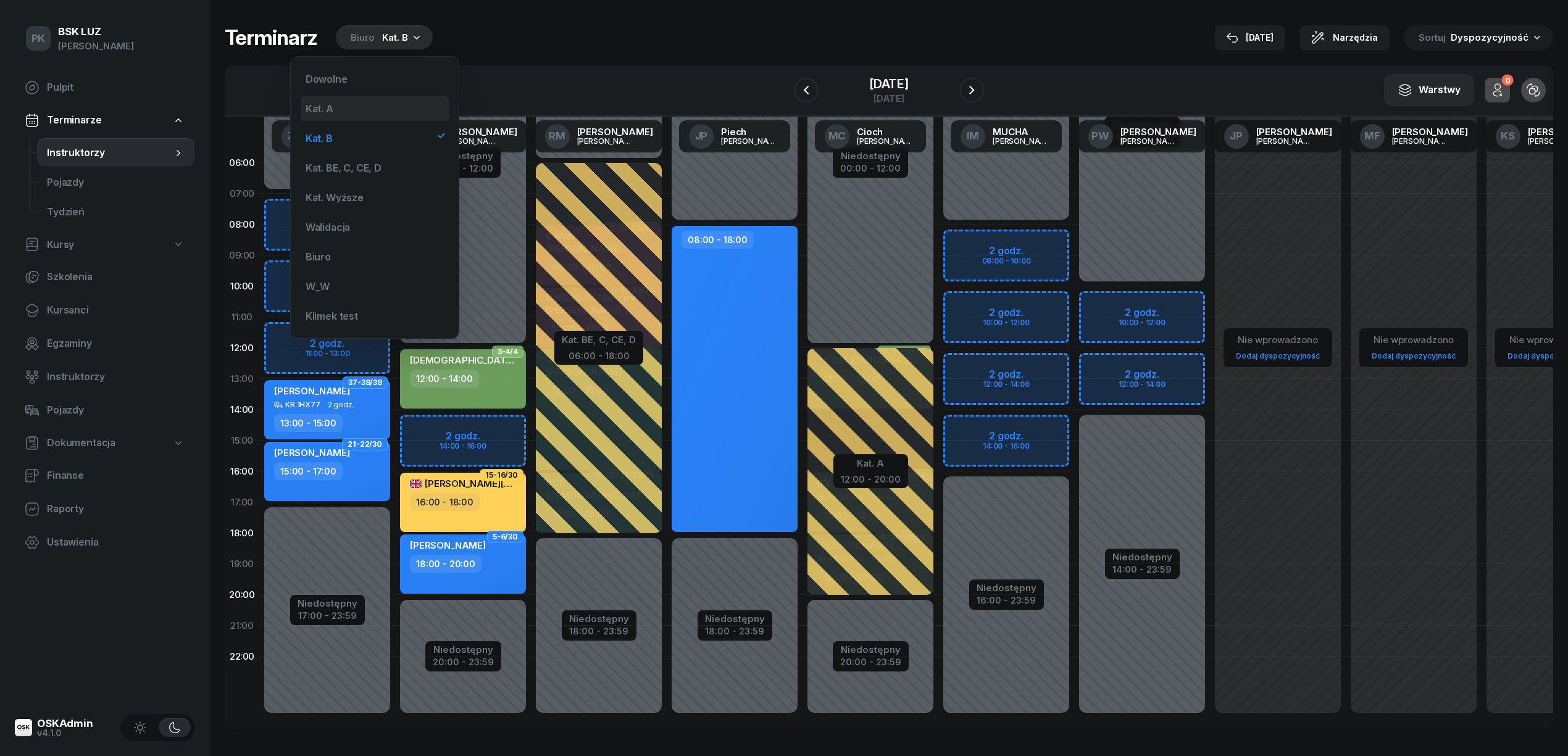
click at [376, 105] on div "Kat. A" at bounding box center [375, 109] width 148 height 25
